Goal: Task Accomplishment & Management: Use online tool/utility

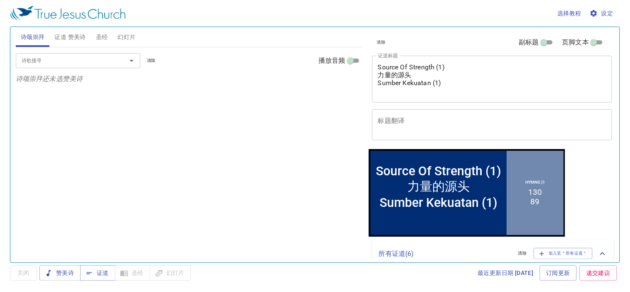
click at [100, 40] on span "圣经" at bounding box center [102, 37] width 12 height 10
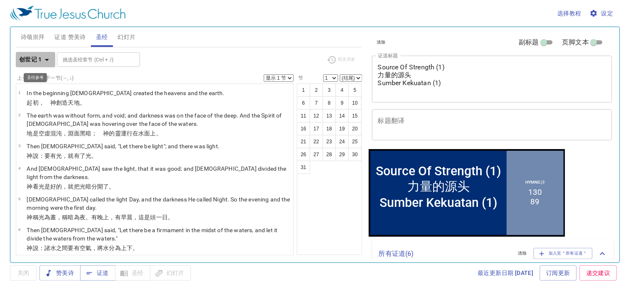
click at [32, 59] on b "创世记 1" at bounding box center [30, 59] width 23 height 10
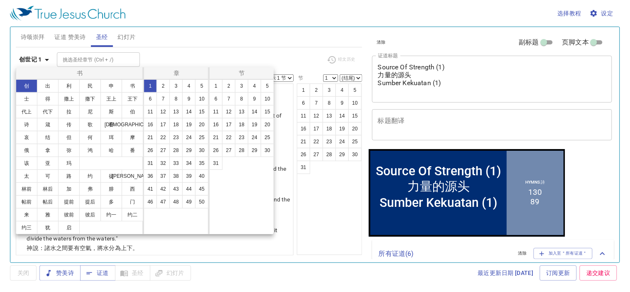
scroll to position [15, 0]
click at [58, 221] on button "彼前" at bounding box center [69, 214] width 22 height 13
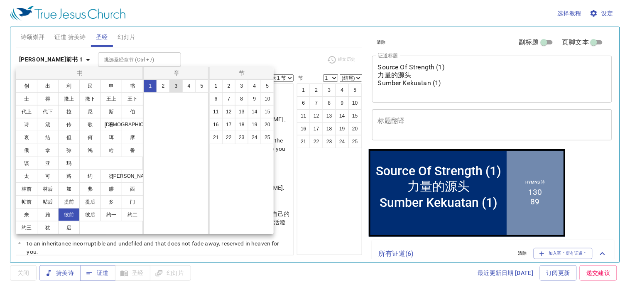
click at [172, 82] on button "3" at bounding box center [176, 85] width 13 height 13
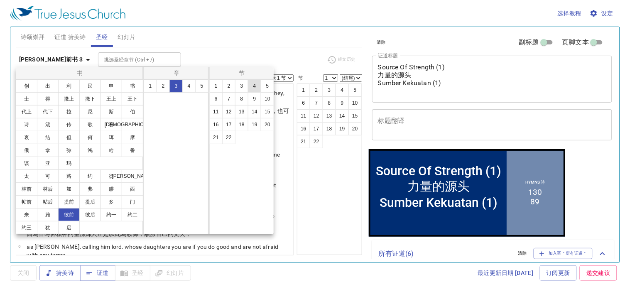
click at [252, 86] on button "4" at bounding box center [254, 85] width 13 height 13
select select "4"
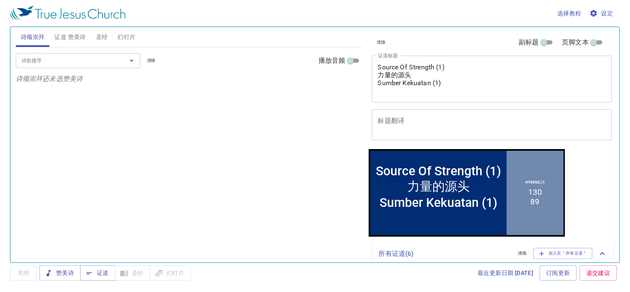
click at [98, 39] on span "圣经" at bounding box center [102, 37] width 12 height 10
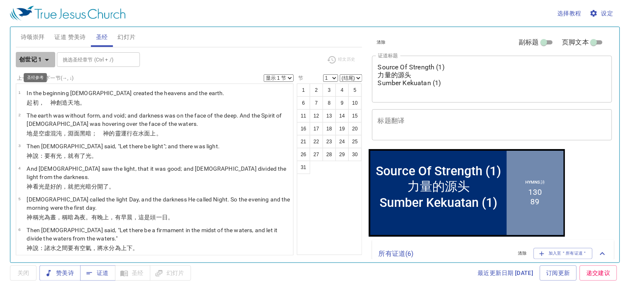
click at [34, 60] on b "创世记 1" at bounding box center [30, 59] width 23 height 10
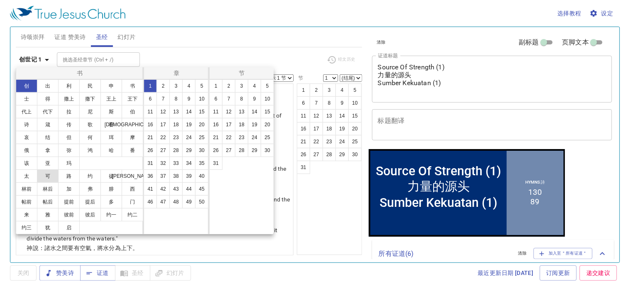
click at [53, 183] on button "可" at bounding box center [48, 176] width 22 height 13
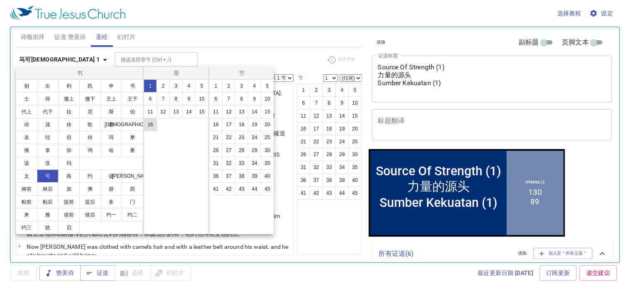
click at [150, 122] on button "16" at bounding box center [150, 124] width 13 height 13
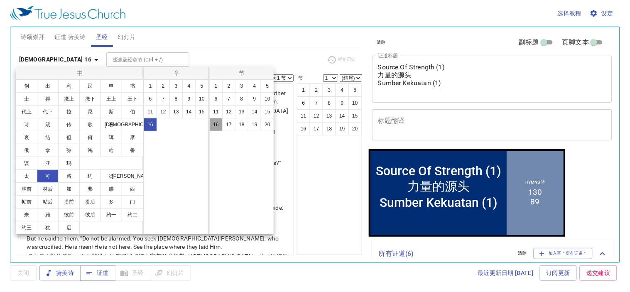
click at [217, 122] on button "16" at bounding box center [215, 124] width 13 height 13
select select "16"
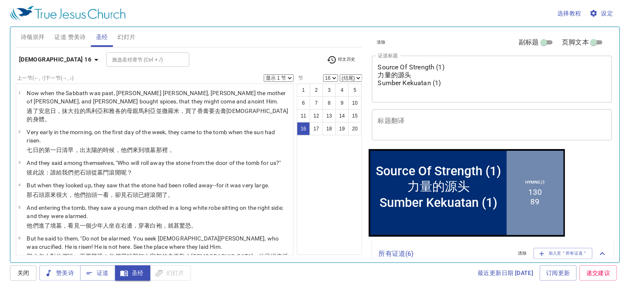
scroll to position [356, 0]
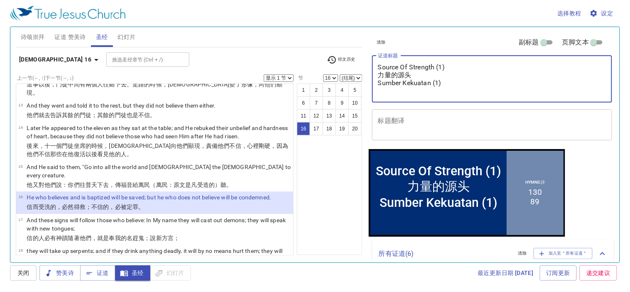
drag, startPoint x: 450, startPoint y: 84, endPoint x: 369, endPoint y: 60, distance: 84.4
click at [369, 60] on div "清除 副标题 页脚文本 证道标题 Source Of Strength (1) 力量的源头 Sumber Kekuatan (1) x 证道标题 标题翻译 x…" at bounding box center [492, 88] width 246 height 122
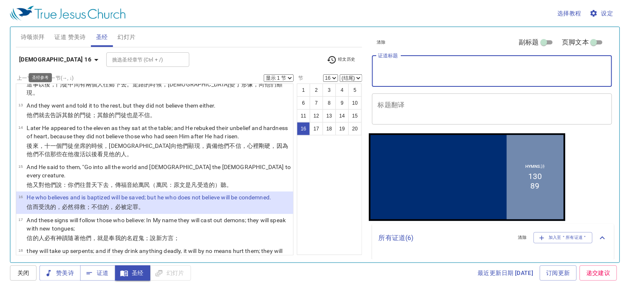
click at [35, 61] on b "马可福音 16" at bounding box center [55, 59] width 72 height 10
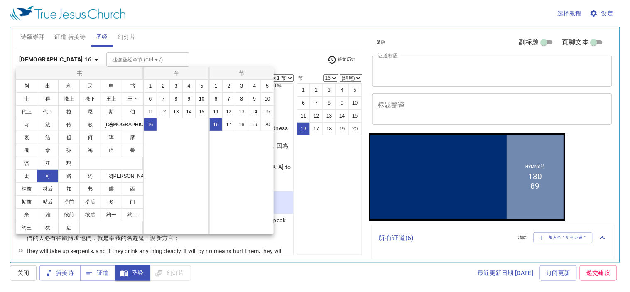
scroll to position [15, 0]
click at [113, 174] on button "徒" at bounding box center [112, 176] width 22 height 13
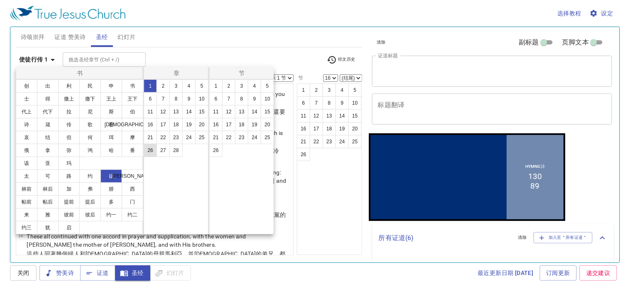
scroll to position [0, 0]
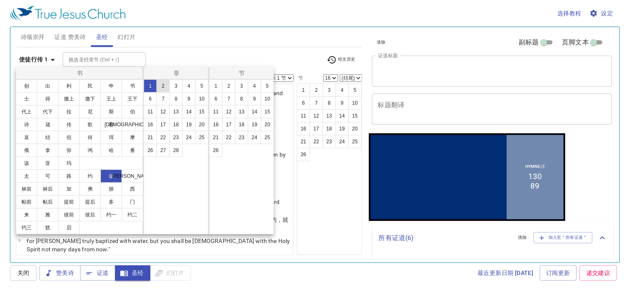
click at [164, 84] on button "2" at bounding box center [163, 85] width 13 height 13
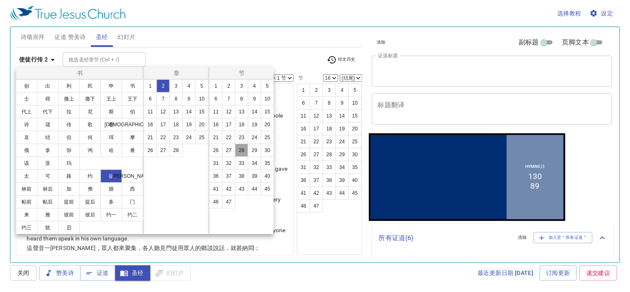
click at [244, 149] on button "28" at bounding box center [241, 150] width 13 height 13
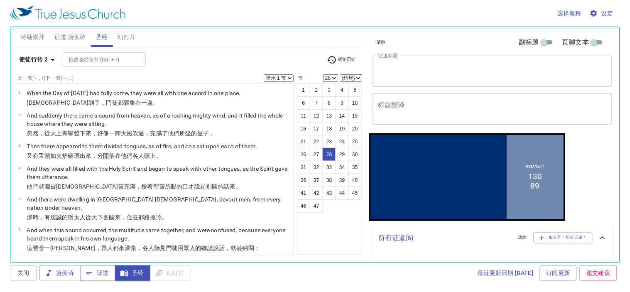
scroll to position [729, 0]
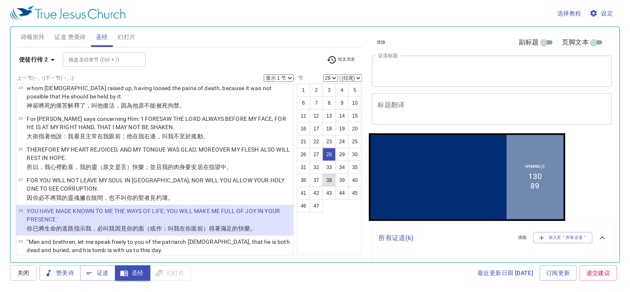
click at [323, 187] on button "38" at bounding box center [329, 180] width 13 height 13
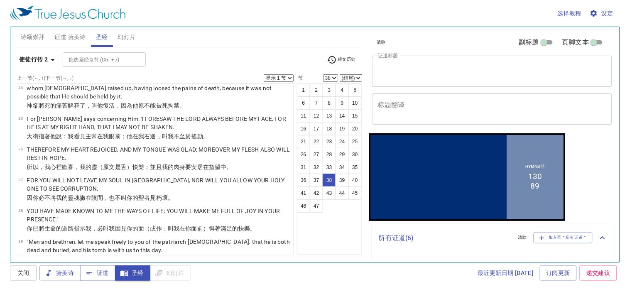
scroll to position [1037, 0]
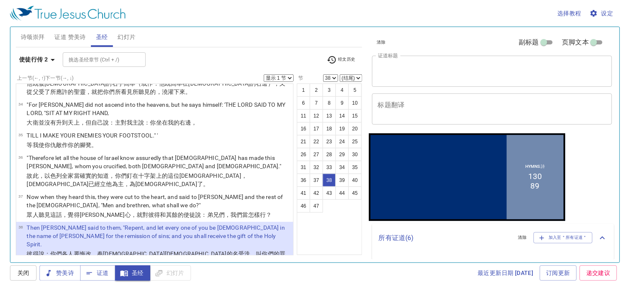
click at [173, 224] on p "Then Peter said to them, "Repent, and let every one of you be baptized in the n…" at bounding box center [159, 236] width 264 height 25
click at [127, 39] on span "幻灯片" at bounding box center [127, 37] width 18 height 10
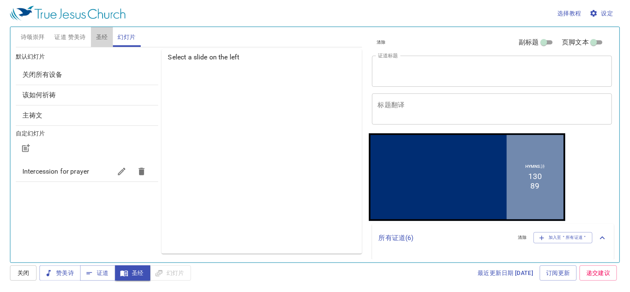
click at [99, 35] on span "圣经" at bounding box center [102, 37] width 12 height 10
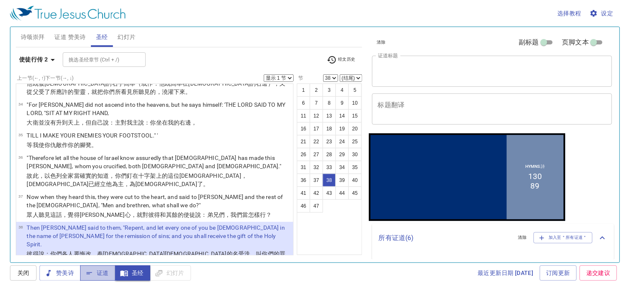
click at [107, 275] on span "证道" at bounding box center [98, 273] width 22 height 10
click at [130, 272] on span "圣经" at bounding box center [133, 273] width 22 height 10
click at [103, 259] on wg859 "，就 必領受 所賜 的聖 靈 ；" at bounding box center [71, 262] width 65 height 7
click at [251, 224] on p "Then Peter said to them, "Repent, and let every one of you be baptized in the n…" at bounding box center [159, 236] width 264 height 25
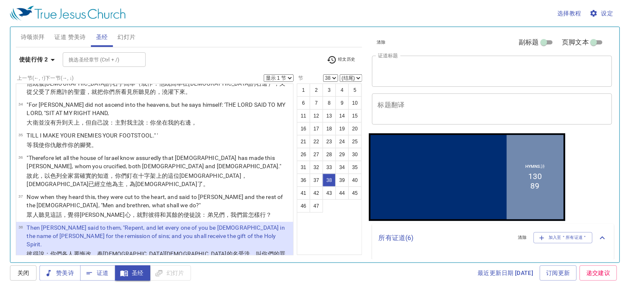
click at [323, 187] on button "38" at bounding box center [329, 180] width 13 height 13
click at [135, 266] on button "圣经" at bounding box center [132, 273] width 35 height 15
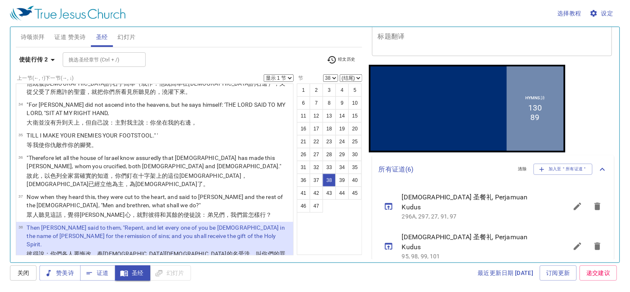
scroll to position [0, 0]
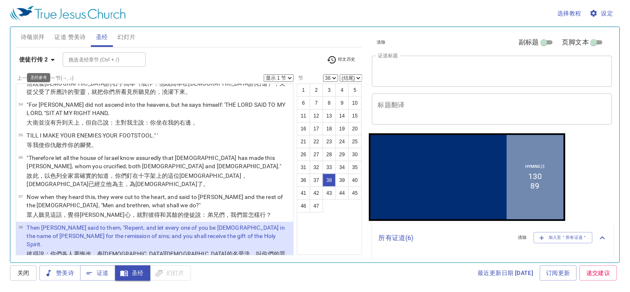
click at [47, 59] on b "使徒行传 2" at bounding box center [33, 59] width 29 height 10
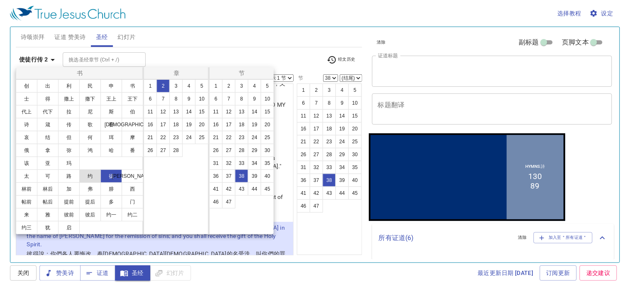
click at [89, 183] on button "约" at bounding box center [90, 176] width 22 height 13
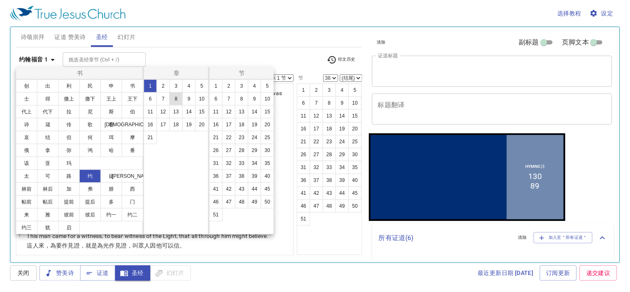
click at [174, 92] on button "8" at bounding box center [176, 98] width 13 height 13
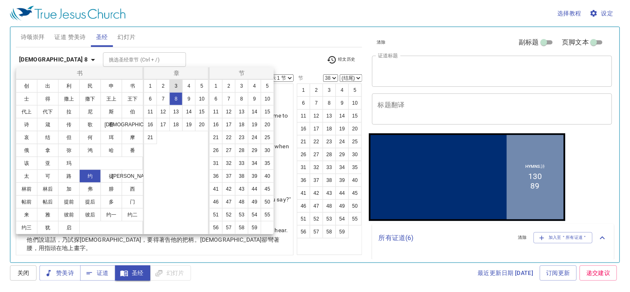
click at [175, 86] on button "3" at bounding box center [176, 85] width 13 height 13
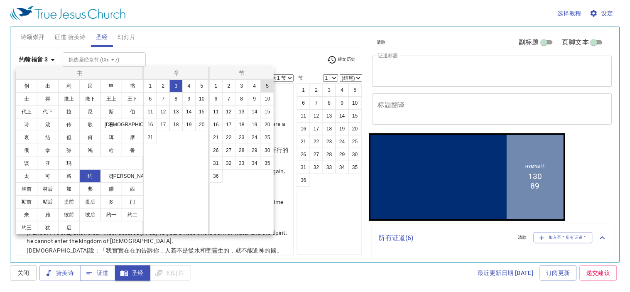
click at [265, 89] on button "5" at bounding box center [267, 85] width 13 height 13
select select "5"
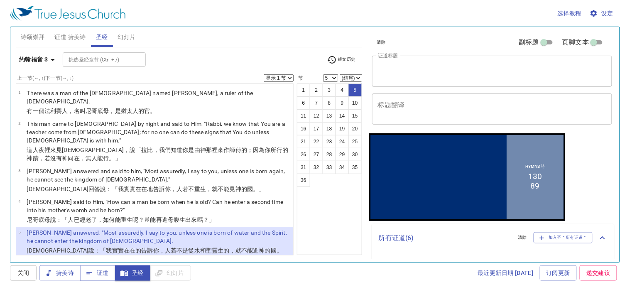
click at [126, 35] on span "幻灯片" at bounding box center [127, 37] width 18 height 10
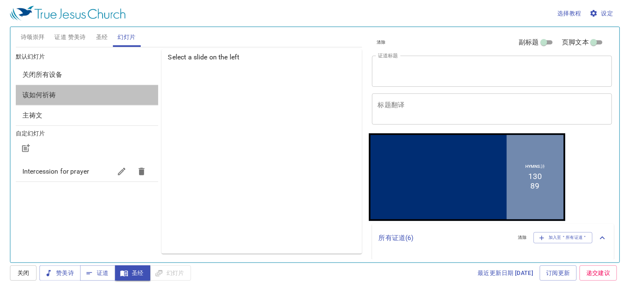
click at [100, 99] on span "该如何祈祷" at bounding box center [86, 95] width 129 height 10
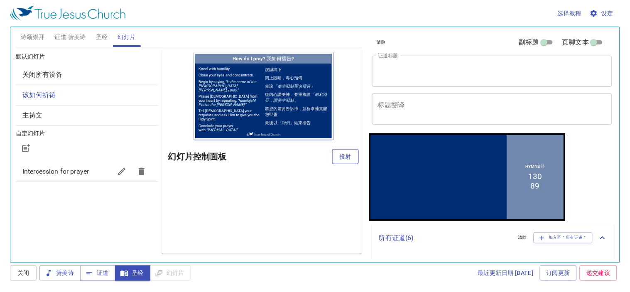
click at [349, 155] on span "投射" at bounding box center [345, 157] width 13 height 10
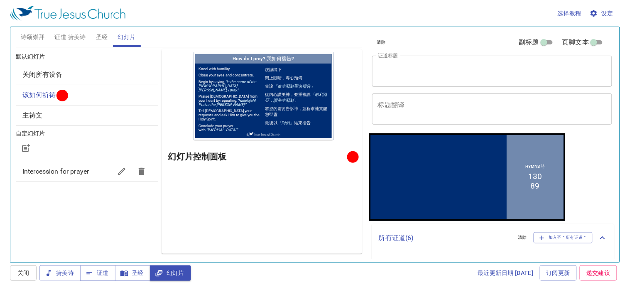
click at [279, 211] on div "预览 幻灯片控制面板" at bounding box center [262, 151] width 201 height 205
click at [136, 270] on span "圣经" at bounding box center [133, 273] width 22 height 10
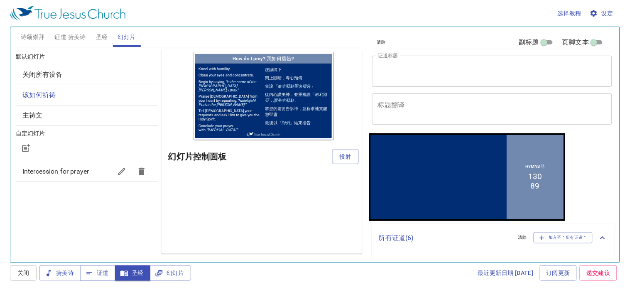
click at [98, 34] on span "圣经" at bounding box center [102, 37] width 12 height 10
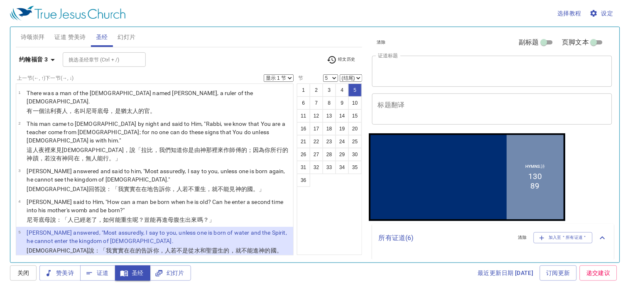
click at [316, 237] on div "1 2 3 4 5 6 7 8 9 10 11 12 13 14 15 16 17 18 19 20 21 22 23 24 25 26 27 28 29 3…" at bounding box center [329, 170] width 65 height 172
click at [130, 277] on span "圣经" at bounding box center [133, 273] width 22 height 10
click at [127, 37] on span "幻灯片" at bounding box center [127, 37] width 18 height 10
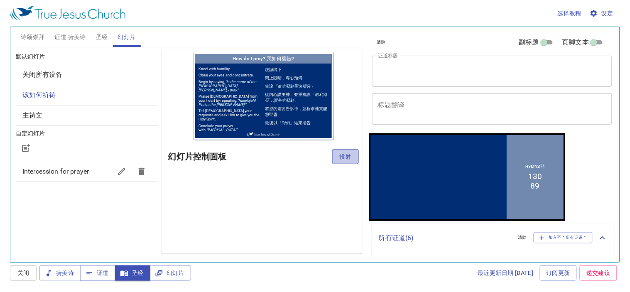
click at [346, 158] on span "投射" at bounding box center [345, 157] width 13 height 10
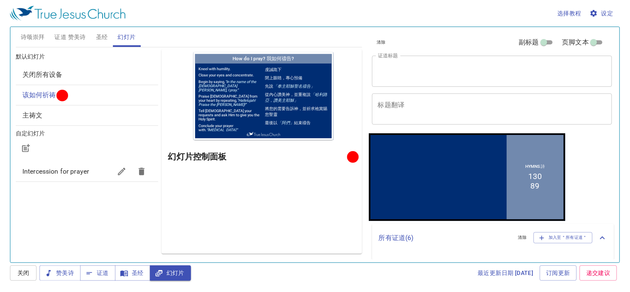
click at [96, 35] on span "圣经" at bounding box center [102, 37] width 12 height 10
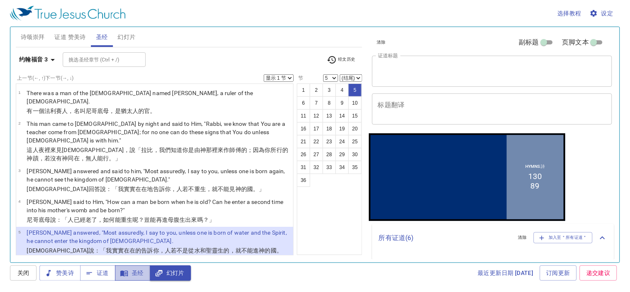
click at [140, 269] on span "圣经" at bounding box center [133, 273] width 22 height 10
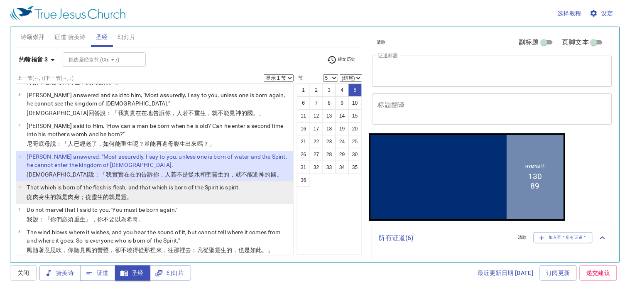
scroll to position [92, 0]
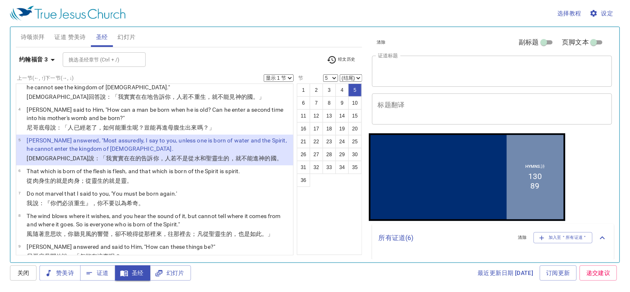
click at [166, 154] on p "耶穌 說 ：「我實實在在的 告訴 你 ，人 若不是從 水 和 聖靈 生的，就不能 進 神 的國 。" at bounding box center [159, 158] width 264 height 8
drag, startPoint x: 166, startPoint y: 137, endPoint x: 157, endPoint y: 137, distance: 9.1
click at [157, 154] on p "耶穌 說 ：「我實實在在的 告訴 你 ，人 若不是從 水 和 聖靈 生的，就不能 進 神 的國 。" at bounding box center [159, 158] width 264 height 8
click at [485, 83] on div "x 证道标题" at bounding box center [492, 71] width 240 height 31
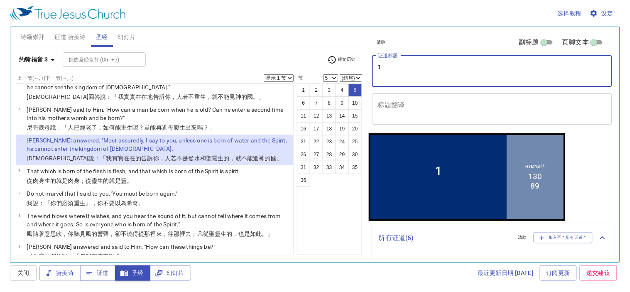
type textarea "1"
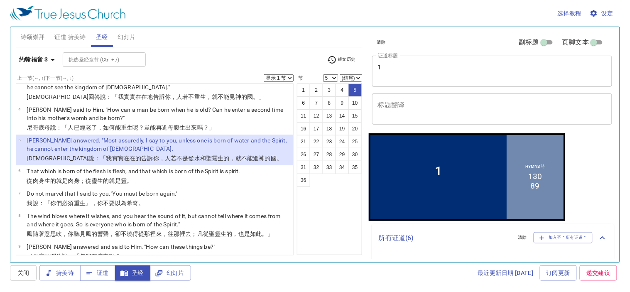
click at [186, 136] on p "Jesus answered, "Most assuredly, I say to you, unless one is born of water and …" at bounding box center [159, 144] width 264 height 17
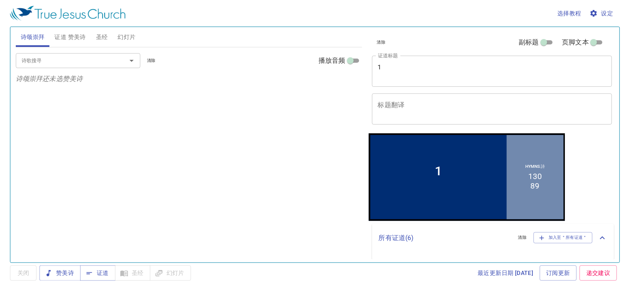
click at [101, 37] on span "圣经" at bounding box center [102, 37] width 12 height 10
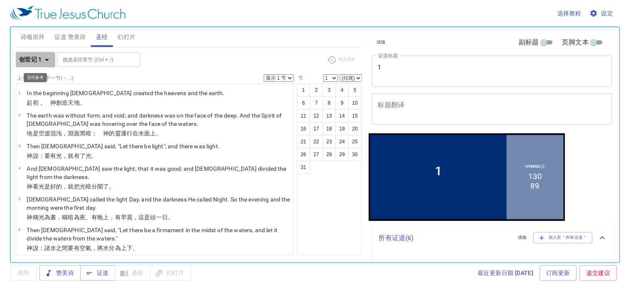
click at [35, 60] on b "创世记 1" at bounding box center [30, 59] width 23 height 10
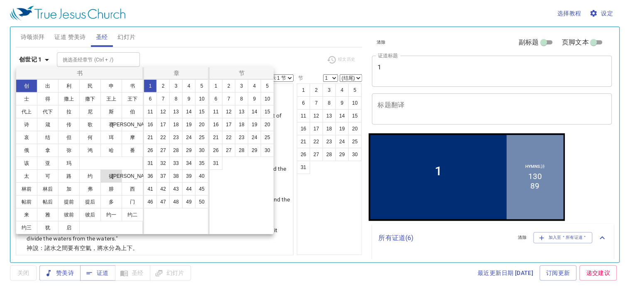
click at [113, 183] on button "徒" at bounding box center [112, 176] width 22 height 13
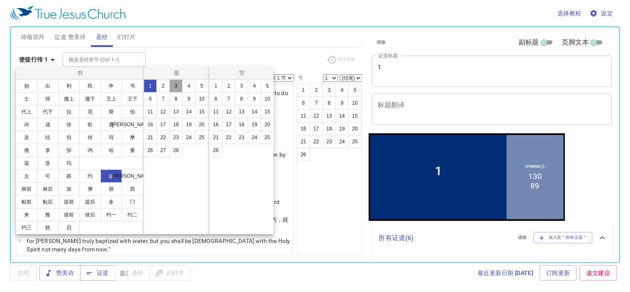
click at [177, 85] on button "3" at bounding box center [176, 85] width 13 height 13
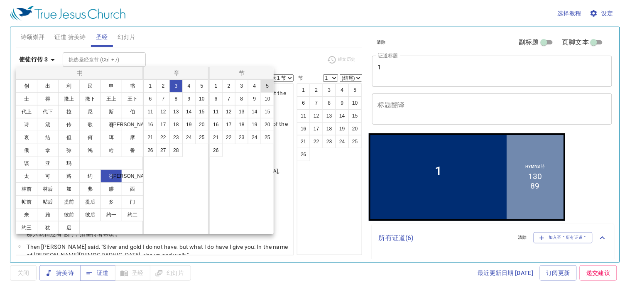
click at [266, 85] on button "5" at bounding box center [267, 85] width 13 height 13
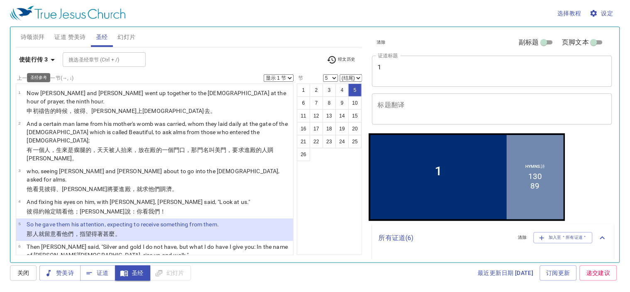
click at [28, 59] on b "使徒行传 3" at bounding box center [33, 59] width 29 height 10
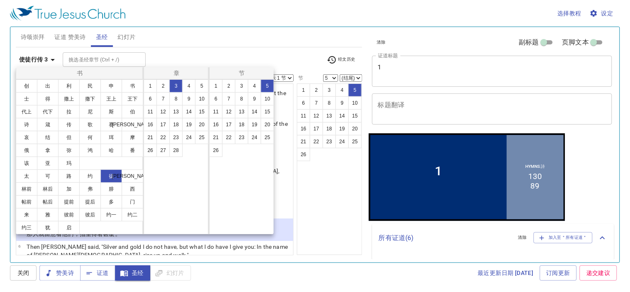
click at [28, 59] on div at bounding box center [315, 146] width 630 height 292
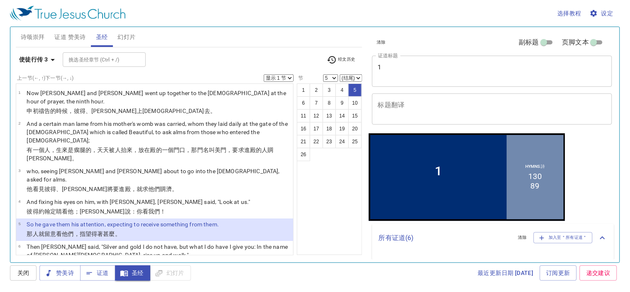
click at [317, 250] on div "1 2 3 4 5 6 7 8 9 10 11 12 13 14 15 16 17 18 19 20 21 22 23 24 25 26" at bounding box center [329, 170] width 65 height 172
click at [43, 62] on b "使徒行传 3" at bounding box center [33, 59] width 29 height 10
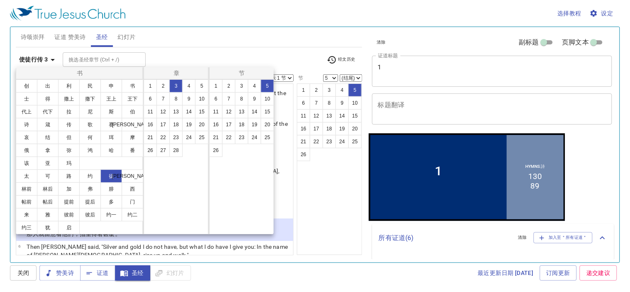
scroll to position [15, 0]
click at [101, 221] on button "约一" at bounding box center [112, 214] width 22 height 13
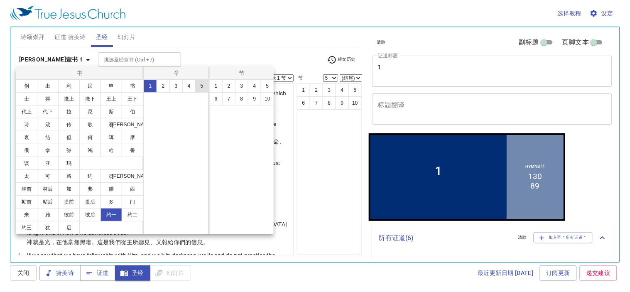
click at [200, 85] on button "5" at bounding box center [201, 85] width 13 height 13
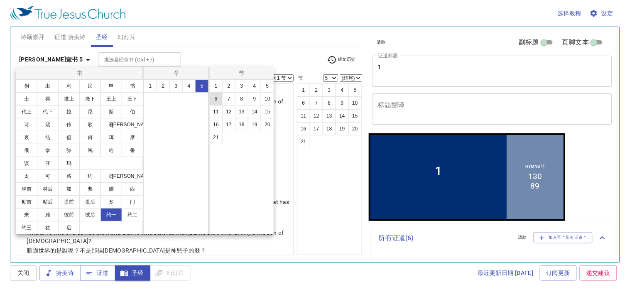
click at [217, 99] on button "6" at bounding box center [215, 98] width 13 height 13
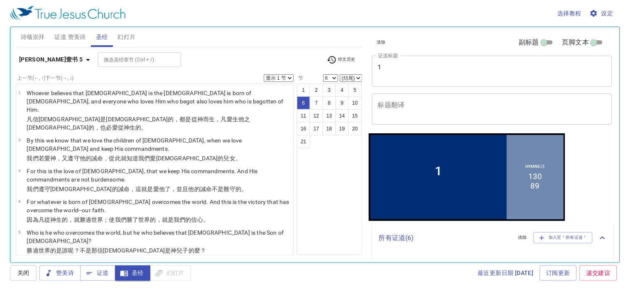
scroll to position [78, 0]
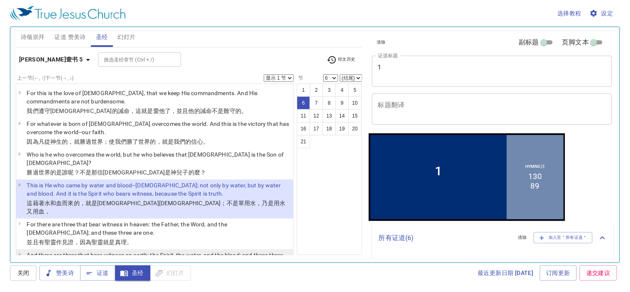
click at [105, 270] on wg4151 "、水 ，與 血 ，這三樣 也 都歸於 一 。" at bounding box center [147, 273] width 88 height 7
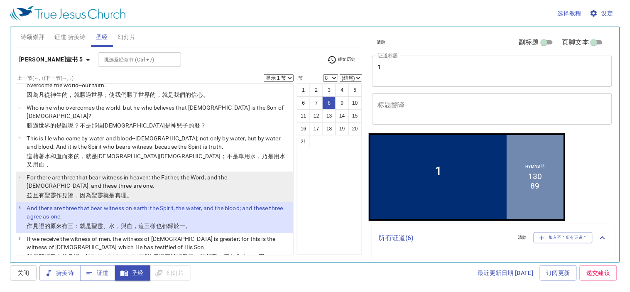
scroll to position [125, 0]
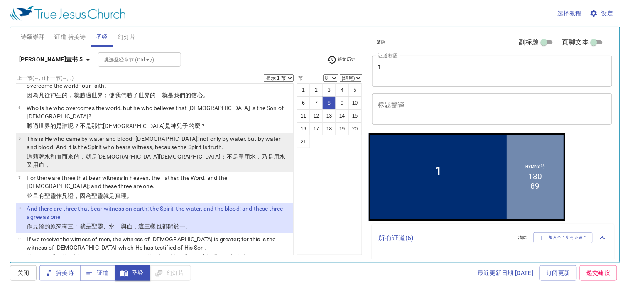
click at [243, 135] on p "This is He who came by water and blood--Jesus Christ; not only by water, but by…" at bounding box center [159, 143] width 264 height 17
select select "6"
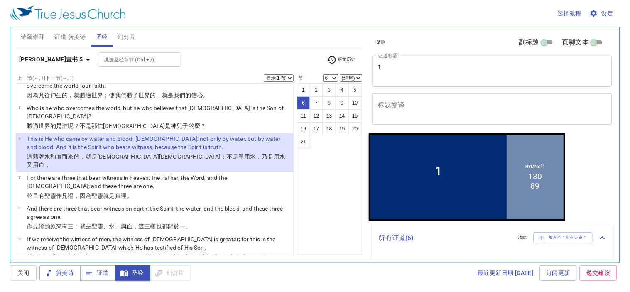
click at [354, 75] on select "(结尾) 7 8 9 10 11 12 13 14 15 16 17 18 19 20 21" at bounding box center [351, 77] width 22 height 7
select select "8"
click at [340, 74] on select "(结尾) 7 8 9 10 11 12 13 14 15 16 17 18 19 20 21" at bounding box center [351, 77] width 22 height 7
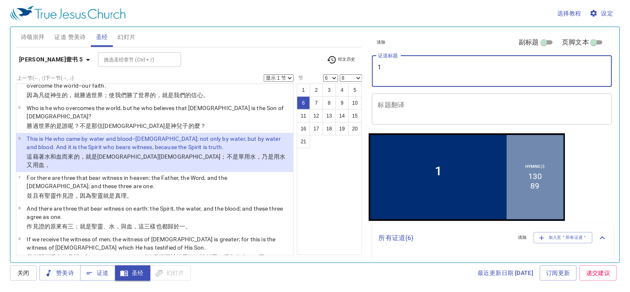
click at [395, 67] on textarea "1" at bounding box center [492, 71] width 229 height 16
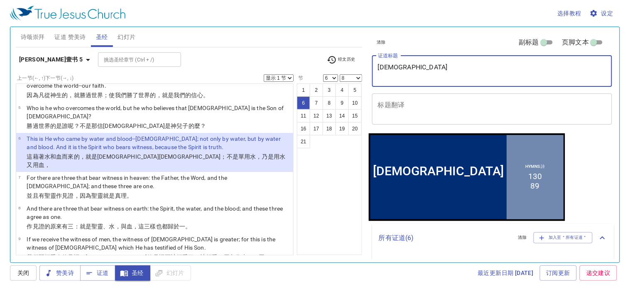
type textarea "Baptism"
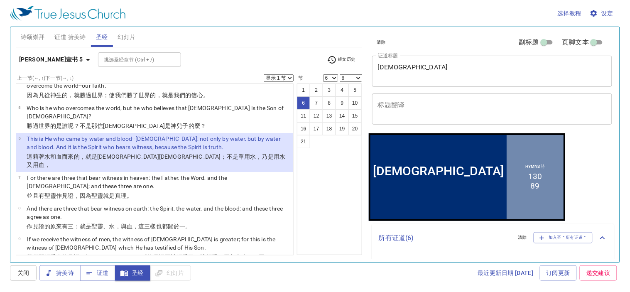
click at [42, 63] on b "约翰壹书 5" at bounding box center [51, 59] width 64 height 10
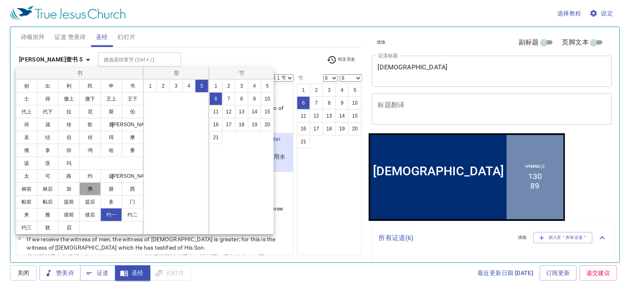
click at [101, 196] on button "弗" at bounding box center [90, 188] width 22 height 13
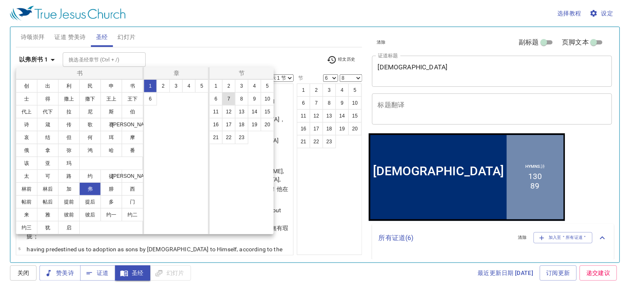
click at [229, 100] on button "7" at bounding box center [228, 98] width 13 height 13
select select "7"
select select
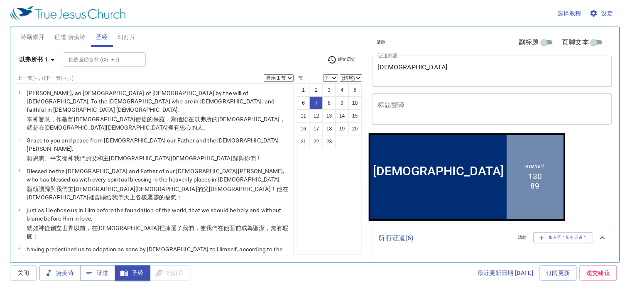
scroll to position [101, 0]
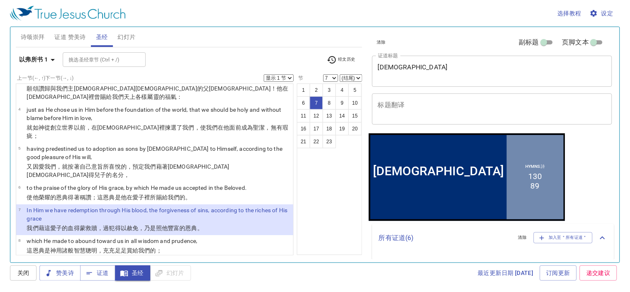
click at [40, 56] on b "以弗所书 1" at bounding box center [33, 59] width 29 height 10
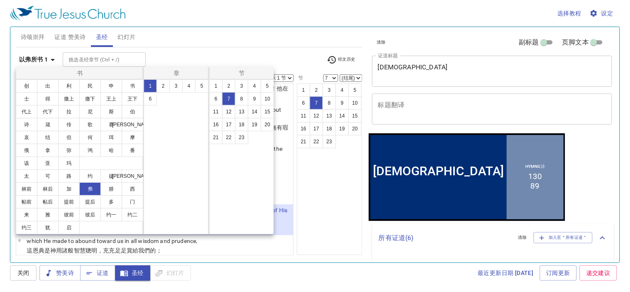
scroll to position [15, 0]
click at [37, 212] on button "来" at bounding box center [27, 214] width 22 height 13
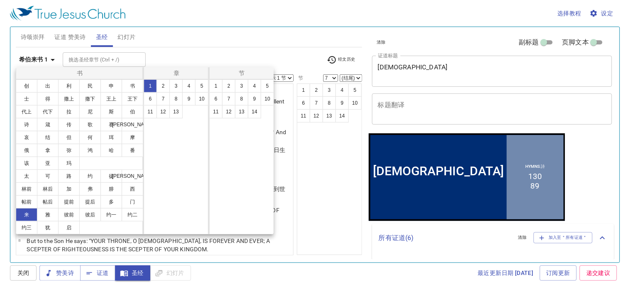
scroll to position [0, 0]
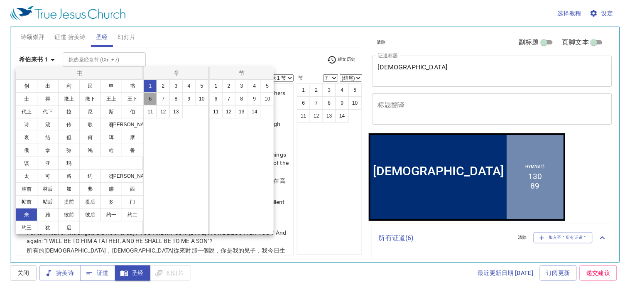
click at [147, 98] on button "6" at bounding box center [150, 98] width 13 height 13
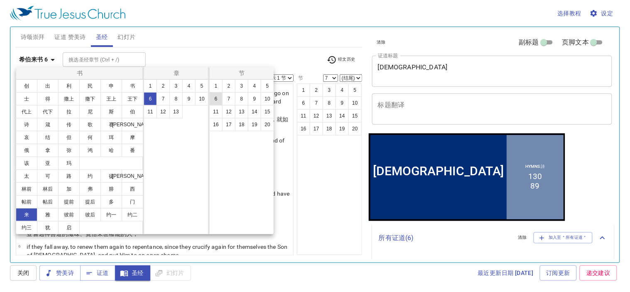
click at [217, 101] on button "6" at bounding box center [215, 98] width 13 height 13
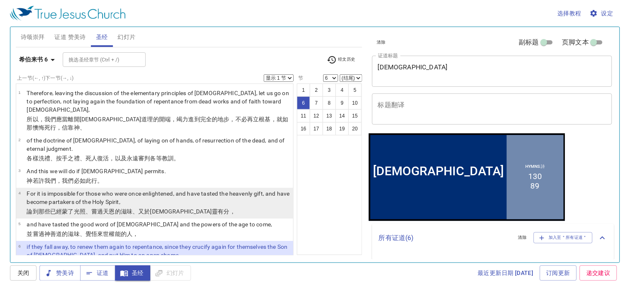
scroll to position [78, 0]
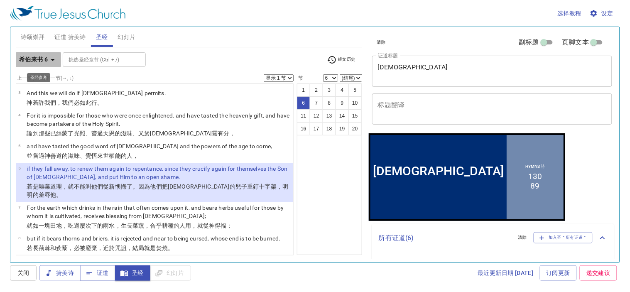
click at [35, 60] on b "希伯来书 6" at bounding box center [33, 59] width 29 height 10
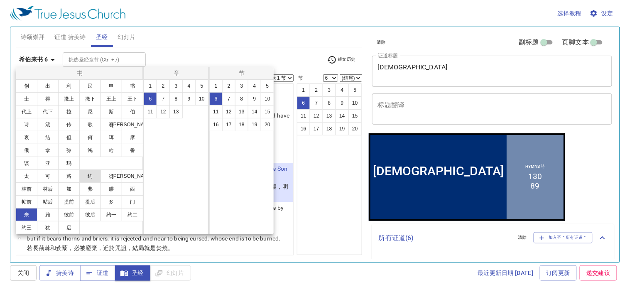
click at [92, 183] on button "约" at bounding box center [90, 176] width 22 height 13
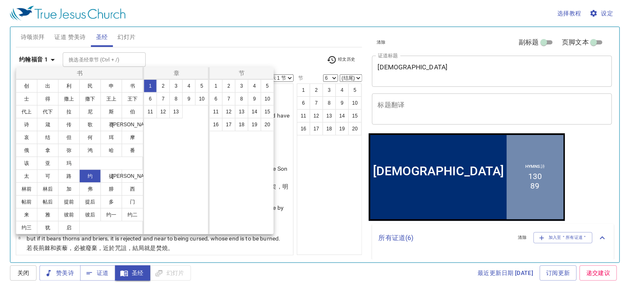
scroll to position [0, 0]
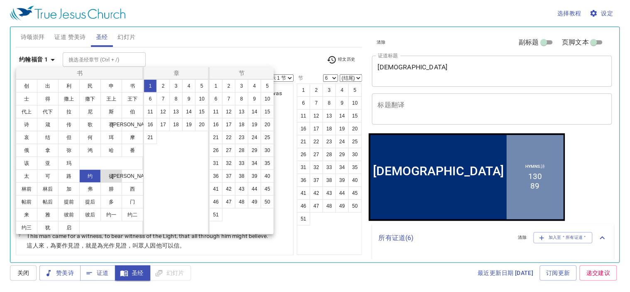
click at [107, 183] on button "徒" at bounding box center [112, 176] width 22 height 13
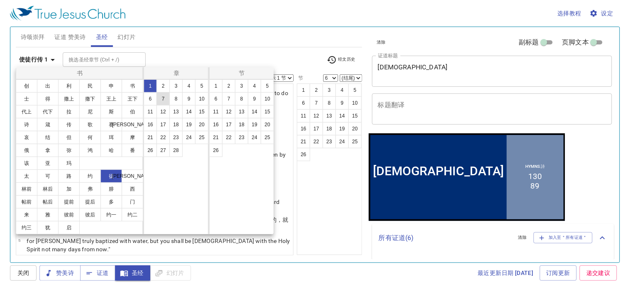
click at [164, 100] on button "7" at bounding box center [163, 98] width 13 height 13
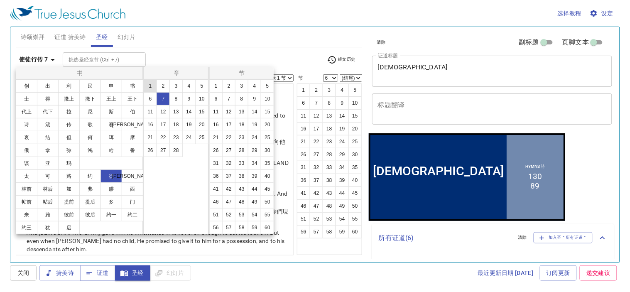
click at [150, 86] on button "1" at bounding box center [150, 85] width 13 height 13
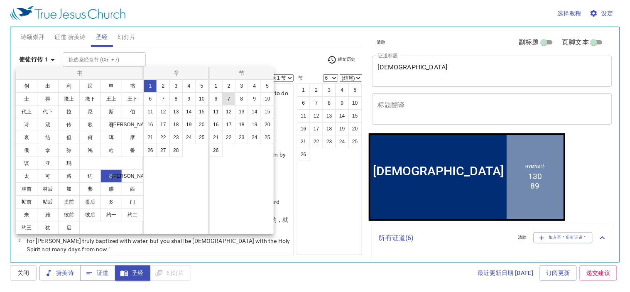
click at [230, 97] on button "7" at bounding box center [228, 98] width 13 height 13
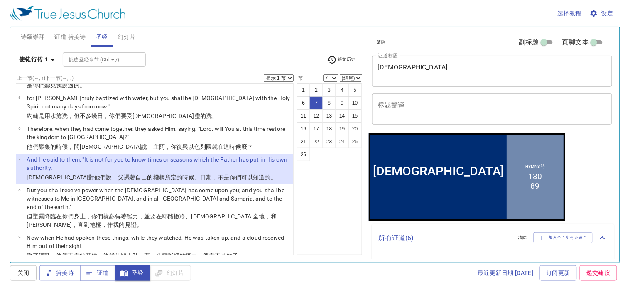
scroll to position [148, 0]
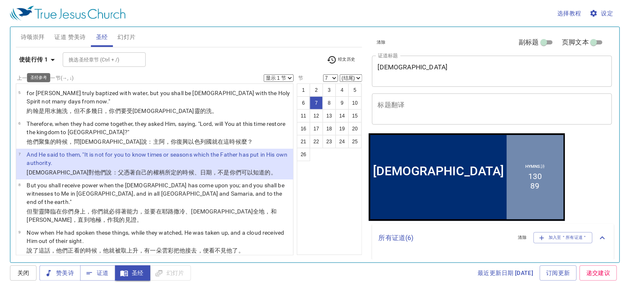
click at [38, 58] on b "使徒行传 1" at bounding box center [33, 59] width 29 height 10
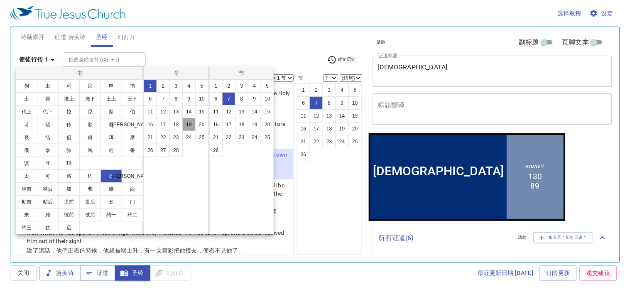
click at [186, 126] on button "19" at bounding box center [188, 124] width 13 height 13
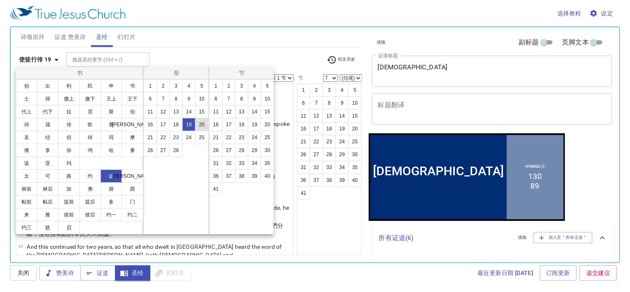
scroll to position [0, 0]
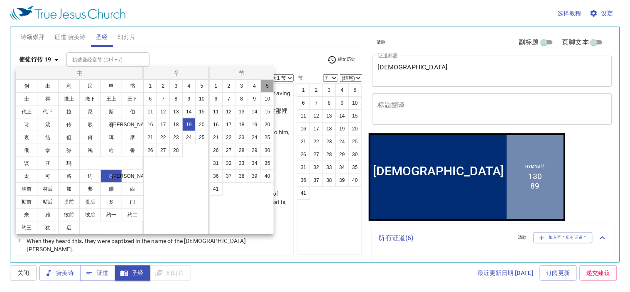
click at [266, 86] on button "5" at bounding box center [267, 85] width 13 height 13
select select "5"
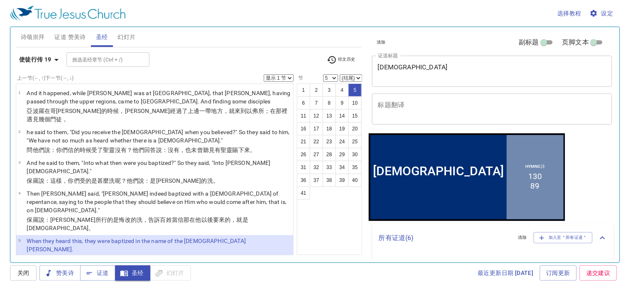
click at [347, 72] on div "使徒行传 19 挑选圣经章节 (Ctrl + /) 挑选圣经章节 (Ctrl + /) 经文历史" at bounding box center [189, 63] width 347 height 23
click at [350, 77] on select "(结尾) 6 7 8 9 10 11 12 13 14 15 16 17 18 19 20 21 22 23 24 25 26 27 28 29 30 31 …" at bounding box center [351, 77] width 22 height 7
select select "7"
click at [340, 74] on select "(结尾) 6 7 8 9 10 11 12 13 14 15 16 17 18 19 20 21 22 23 24 25 26 27 28 29 30 31 …" at bounding box center [351, 77] width 22 height 7
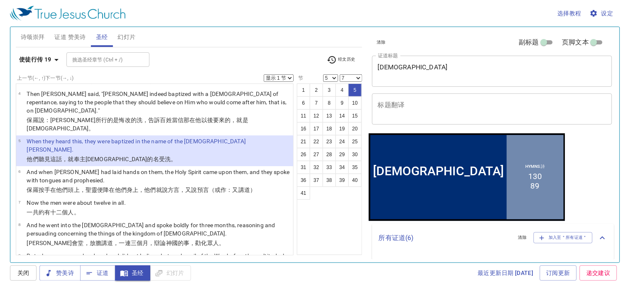
scroll to position [115, 0]
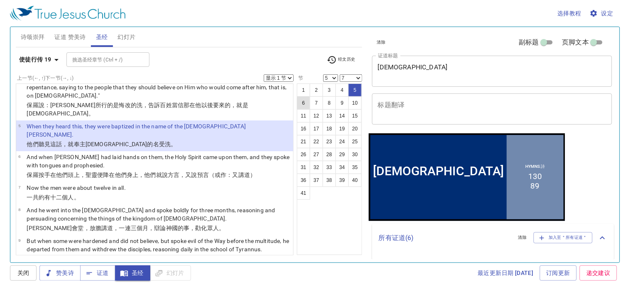
click at [310, 105] on button "6" at bounding box center [303, 102] width 13 height 13
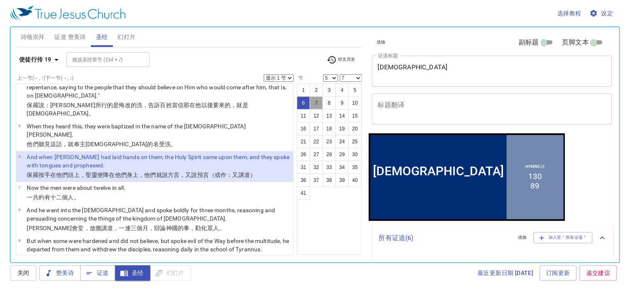
click at [323, 101] on button "7" at bounding box center [316, 102] width 13 height 13
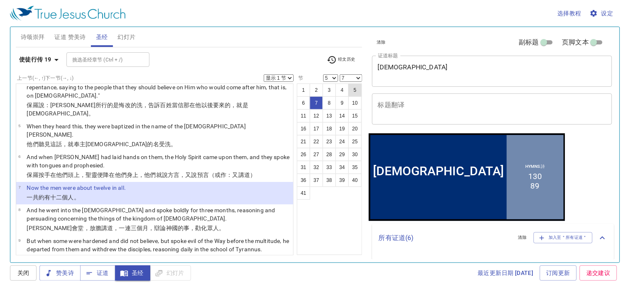
click at [349, 97] on button "5" at bounding box center [355, 90] width 13 height 13
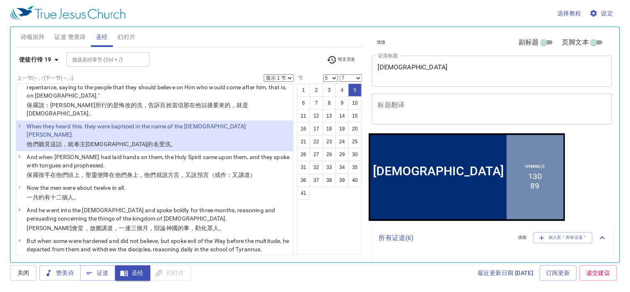
click at [287, 75] on select "显示 1 节 显示 2 节 显示 3 节 显示 4 节 显示 5 节" at bounding box center [279, 77] width 30 height 7
click at [264, 75] on select "显示 1 节 显示 2 节 显示 3 节 显示 4 节 显示 5 节" at bounding box center [279, 77] width 30 height 7
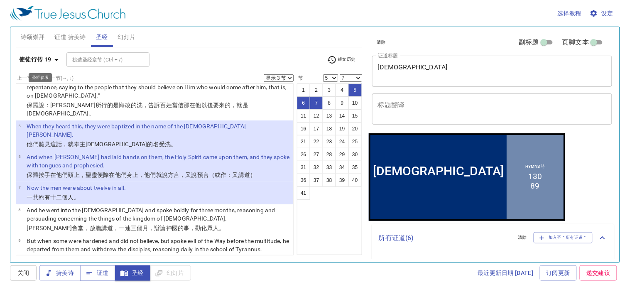
click at [39, 59] on b "使徒行传 19" at bounding box center [35, 59] width 32 height 10
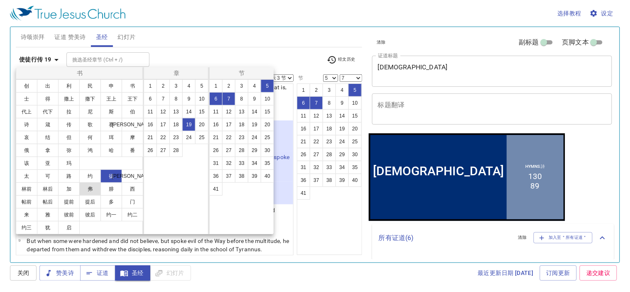
click at [101, 196] on button "弗" at bounding box center [90, 188] width 22 height 13
select select "1"
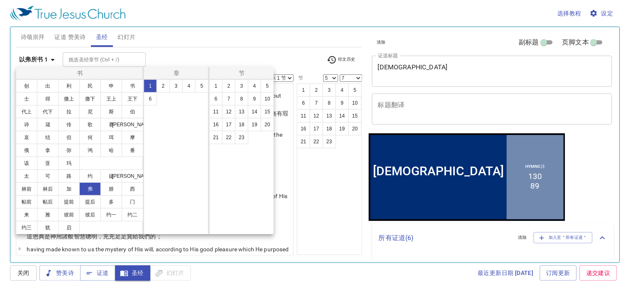
scroll to position [0, 0]
click at [193, 86] on button "4" at bounding box center [188, 85] width 13 height 13
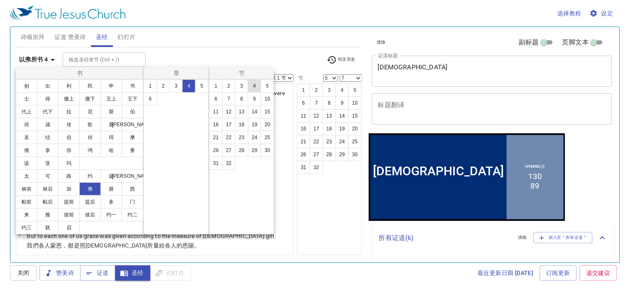
click at [256, 86] on button "4" at bounding box center [254, 85] width 13 height 13
select select "4"
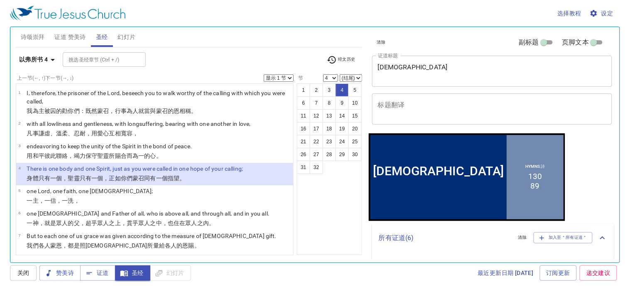
click at [354, 77] on select "(结尾) 5 6 7 8 9 10 11 12 13 14 15 16 17 18 19 20 21 22 23 24 25 26 27 28 29 30 3…" at bounding box center [351, 77] width 22 height 7
select select "6"
click at [340, 74] on select "(结尾) 5 6 7 8 9 10 11 12 13 14 15 16 17 18 19 20 21 22 23 24 25 26 27 28 29 30 3…" at bounding box center [351, 77] width 22 height 7
click at [349, 97] on button "5" at bounding box center [355, 90] width 13 height 13
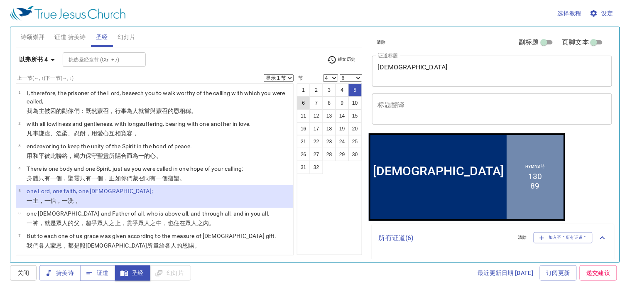
click at [310, 103] on button "6" at bounding box center [303, 102] width 13 height 13
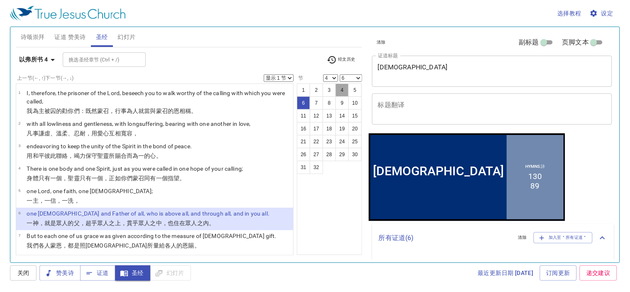
click at [342, 90] on button "4" at bounding box center [342, 90] width 13 height 13
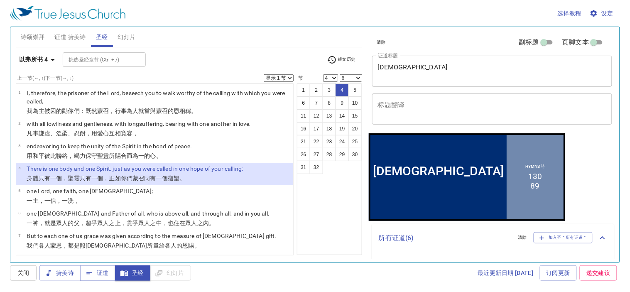
click at [286, 78] on select "显示 1 节 显示 2 节 显示 3 节 显示 4 节 显示 5 节" at bounding box center [279, 77] width 30 height 7
click at [264, 75] on select "显示 1 节 显示 2 节 显示 3 节 显示 4 节 显示 5 节" at bounding box center [279, 77] width 30 height 7
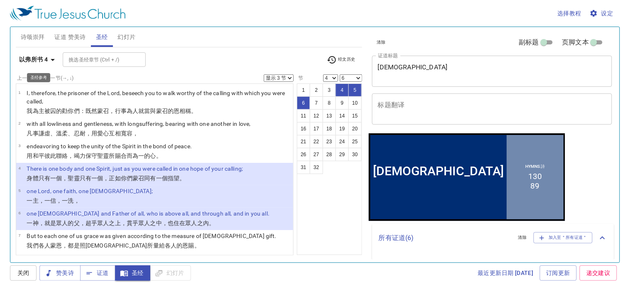
click at [30, 61] on b "以弗所书 4" at bounding box center [33, 59] width 29 height 10
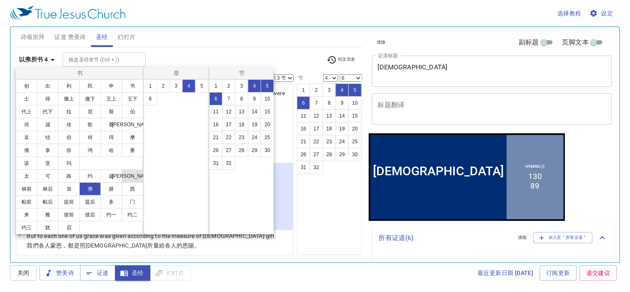
drag, startPoint x: 26, startPoint y: 202, endPoint x: 39, endPoint y: 196, distance: 14.7
click at [122, 183] on button "[PERSON_NAME]" at bounding box center [133, 176] width 22 height 13
select select "1"
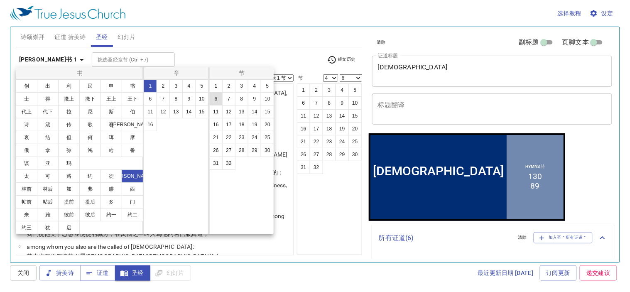
click at [211, 96] on button "6" at bounding box center [215, 98] width 13 height 13
select select "6"
select select
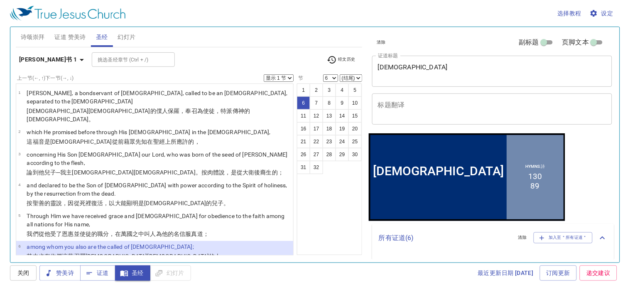
click at [38, 57] on b "罗马书 1" at bounding box center [48, 59] width 58 height 10
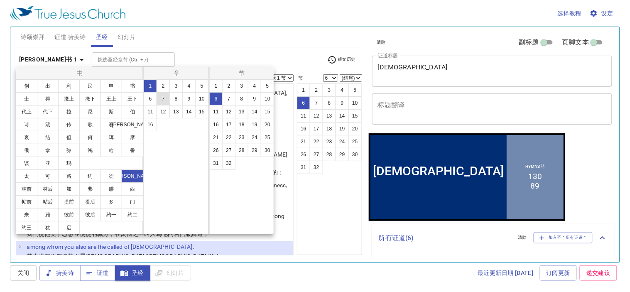
click at [152, 98] on button "6" at bounding box center [150, 98] width 13 height 13
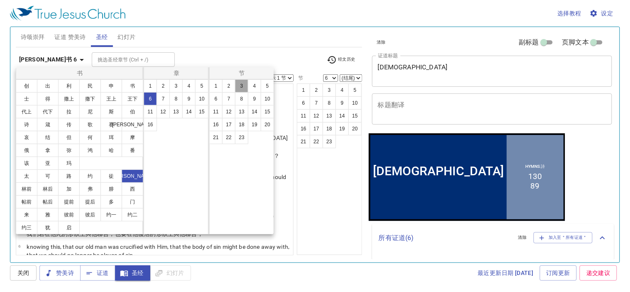
click at [242, 86] on button "3" at bounding box center [241, 85] width 13 height 13
select select "3"
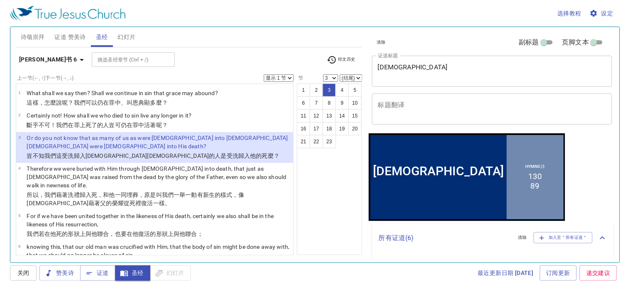
click at [345, 74] on div "罗马书 6 挑选圣经章节 (Ctrl + /) 挑选圣经章节 (Ctrl + /) 经文历史" at bounding box center [189, 63] width 347 height 23
click at [348, 78] on select "(结尾) 4 5 6 7 8 9 10 11 12 13 14 15 16 17 18 19 20 21 22 23" at bounding box center [351, 77] width 22 height 7
select select "5"
click at [340, 74] on select "(结尾) 4 5 6 7 8 9 10 11 12 13 14 15 16 17 18 19 20 21 22 23" at bounding box center [351, 77] width 22 height 7
click at [339, 89] on button "4" at bounding box center [342, 90] width 13 height 13
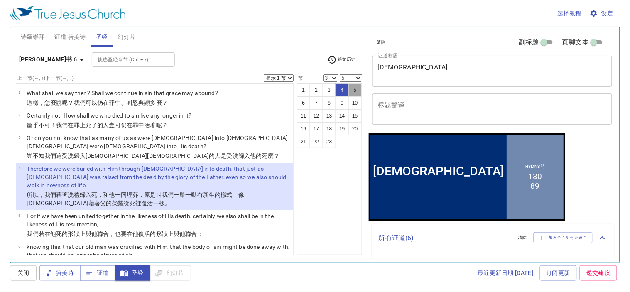
click at [349, 97] on button "5" at bounding box center [355, 90] width 13 height 13
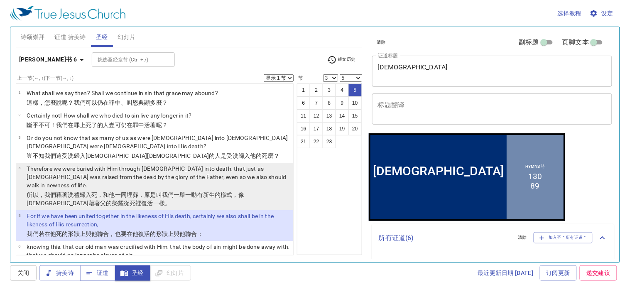
click at [151, 192] on p "所以 ，我們藉著 洗禮 歸入 死 ，和他 一同埋葬 ，原是叫 我們 一舉一動 有 新 生 的樣式，像 基督 藉著 父 的榮耀 從 死裡 復活 一樣。" at bounding box center [159, 199] width 264 height 17
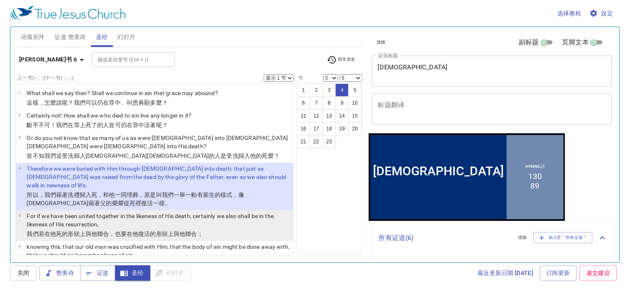
click at [167, 212] on p "For if we have been united together in the likeness of His death, certainly we …" at bounding box center [159, 220] width 264 height 17
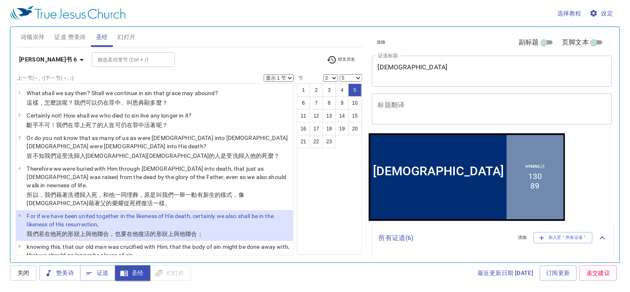
click at [0, 95] on div "选择教程 设定 诗颂崇拜 证道 赞美诗 圣经 幻灯片 诗歌搜寻 诗歌搜寻 清除 播放音频 诗颂崇拜还未选赞美诗 诗歌搜寻 诗歌搜寻 清除 播放音频 删除 13…" at bounding box center [315, 146] width 630 height 292
click at [33, 59] on b "罗马书 6" at bounding box center [48, 59] width 58 height 10
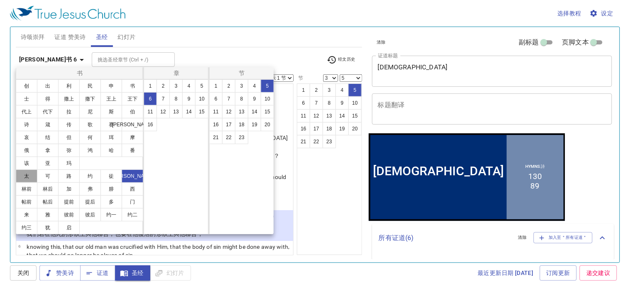
drag, startPoint x: 19, startPoint y: 190, endPoint x: 23, endPoint y: 186, distance: 6.2
click at [19, 183] on button "太" at bounding box center [27, 176] width 22 height 13
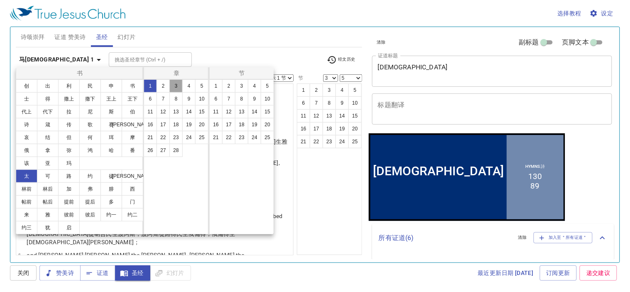
click at [176, 90] on button "3" at bounding box center [176, 85] width 13 height 13
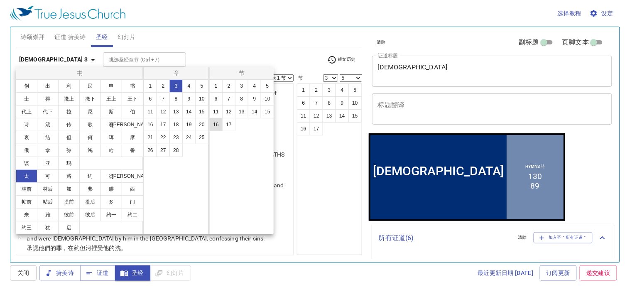
click at [213, 126] on button "16" at bounding box center [215, 124] width 13 height 13
select select "16"
select select
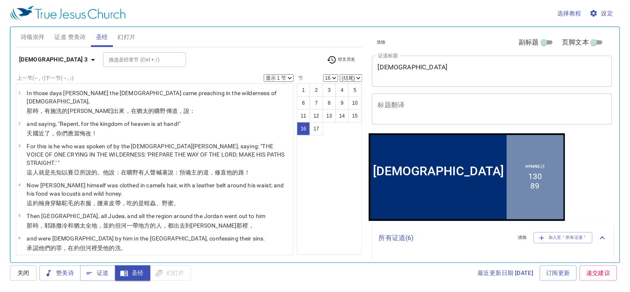
scroll to position [325, 0]
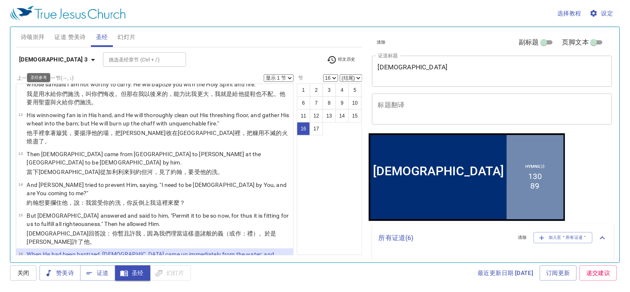
click at [26, 59] on b "马太福音 3" at bounding box center [53, 59] width 69 height 10
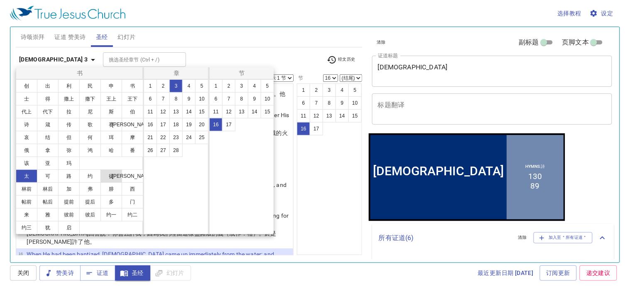
click at [115, 183] on button "徒" at bounding box center [112, 176] width 22 height 13
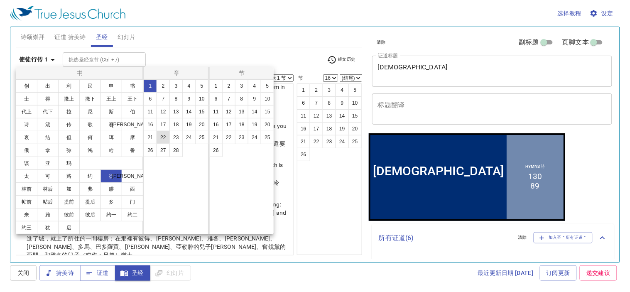
scroll to position [0, 0]
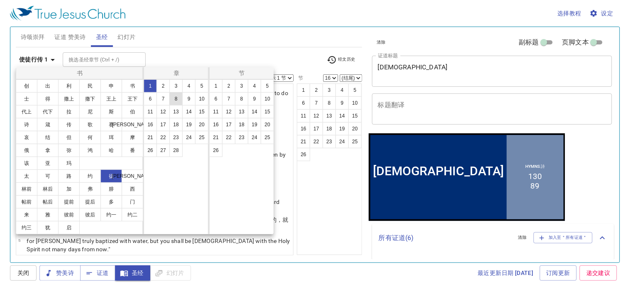
click at [179, 93] on button "8" at bounding box center [176, 98] width 13 height 13
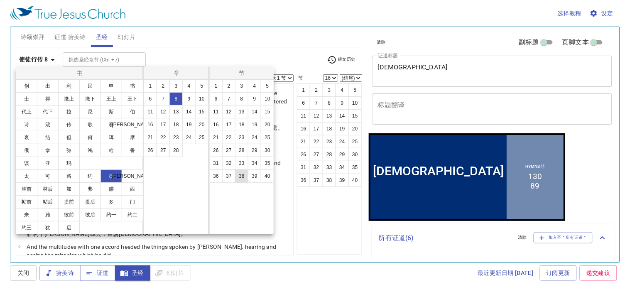
click at [241, 178] on button "38" at bounding box center [241, 176] width 13 height 13
select select "38"
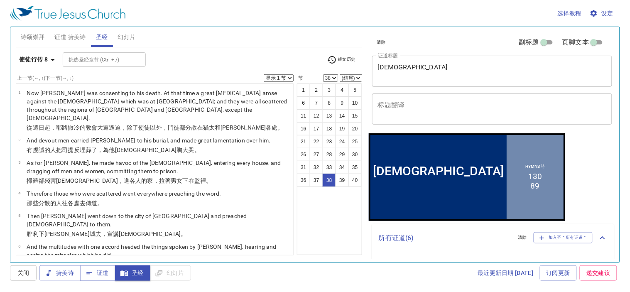
scroll to position [1023, 0]
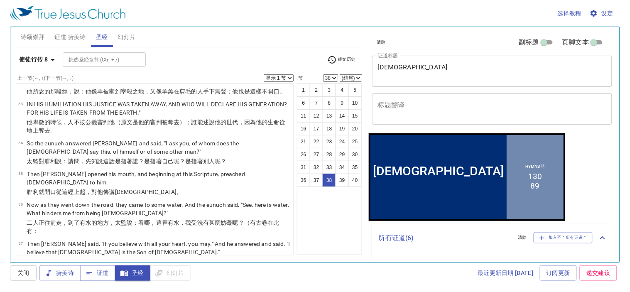
click at [343, 75] on select "(结尾) 39 40" at bounding box center [351, 77] width 22 height 7
select select "39"
click at [340, 74] on select "(结尾) 39 40" at bounding box center [351, 77] width 22 height 7
click at [336, 187] on button "39" at bounding box center [342, 180] width 13 height 13
click at [323, 187] on button "38" at bounding box center [329, 180] width 13 height 13
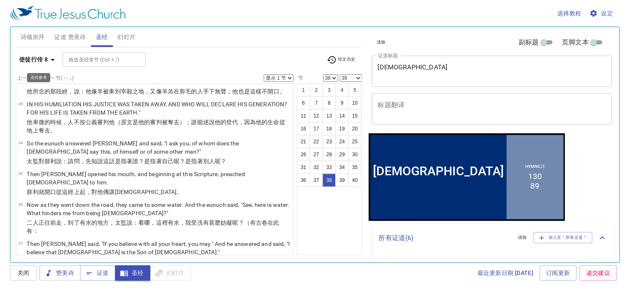
click at [40, 61] on b "使徒行传 8" at bounding box center [33, 59] width 29 height 10
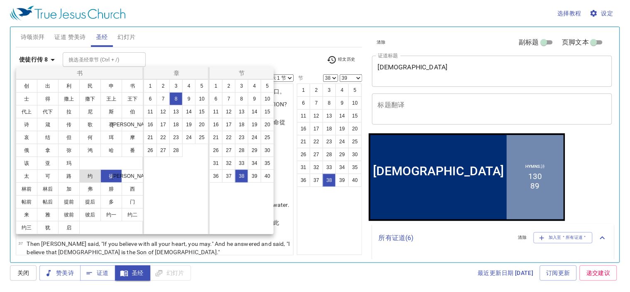
click at [88, 183] on button "约" at bounding box center [90, 176] width 22 height 13
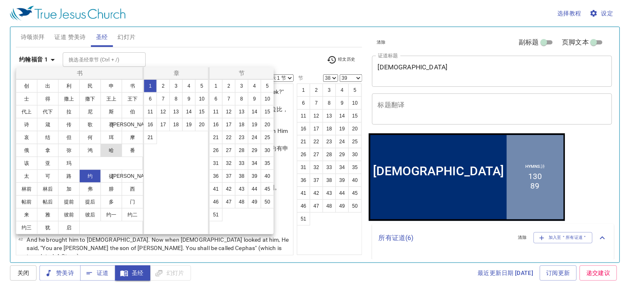
scroll to position [0, 0]
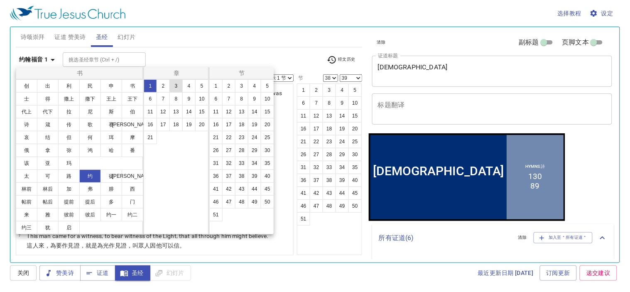
click at [177, 84] on button "3" at bounding box center [176, 85] width 13 height 13
select select "1"
select select
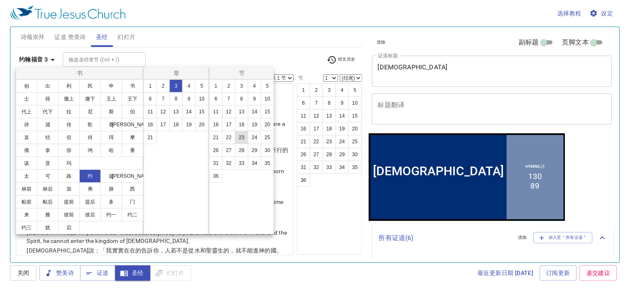
click at [240, 141] on button "23" at bounding box center [241, 137] width 13 height 13
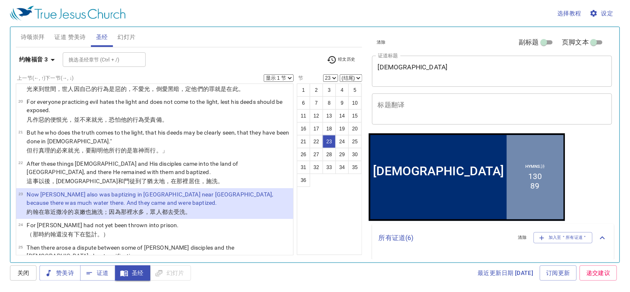
scroll to position [613, 0]
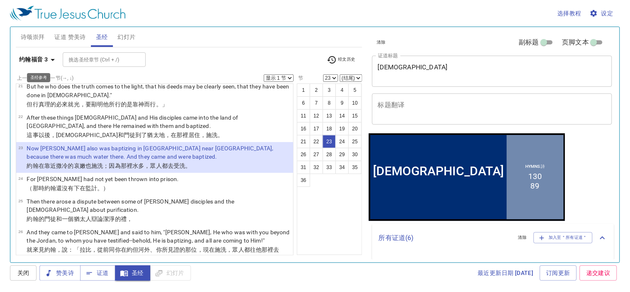
click at [39, 61] on b "约翰福音 3" at bounding box center [33, 59] width 29 height 10
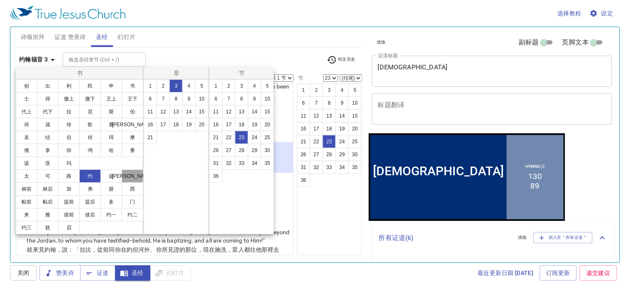
click at [122, 183] on button "[PERSON_NAME]" at bounding box center [133, 176] width 22 height 13
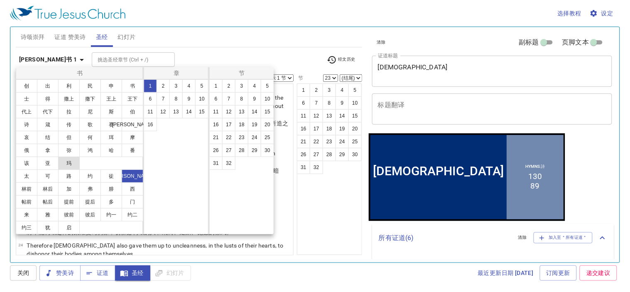
scroll to position [0, 0]
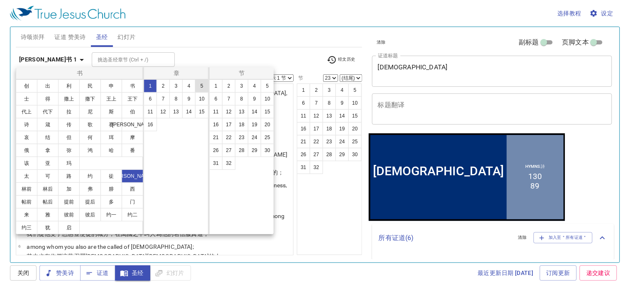
click at [202, 84] on button "5" at bounding box center [201, 85] width 13 height 13
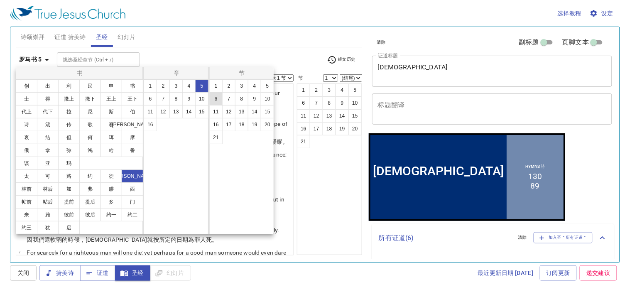
click at [218, 97] on button "6" at bounding box center [215, 98] width 13 height 13
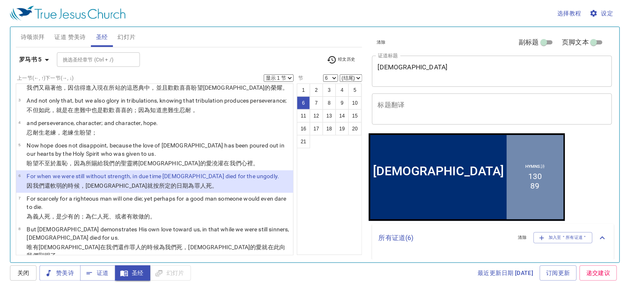
scroll to position [92, 0]
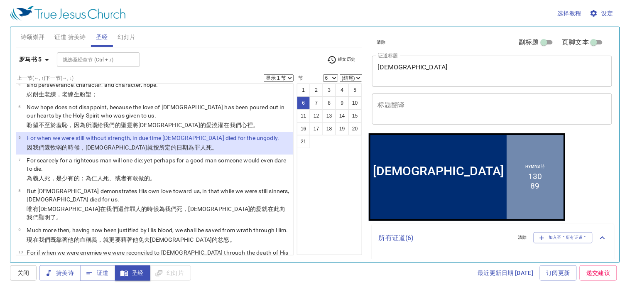
click at [28, 57] on b "罗马书 5" at bounding box center [30, 59] width 23 height 10
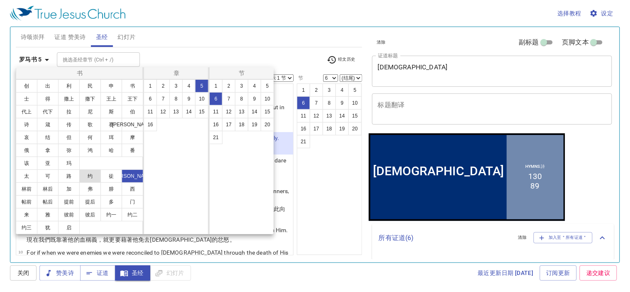
click at [93, 183] on button "约" at bounding box center [90, 176] width 22 height 13
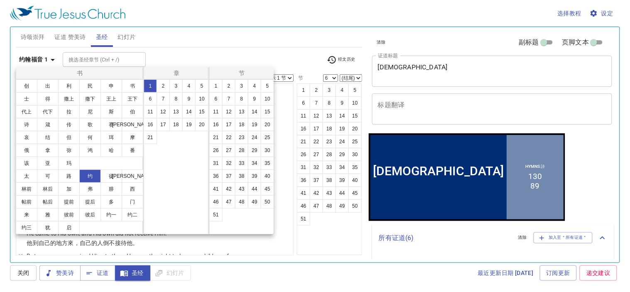
scroll to position [0, 0]
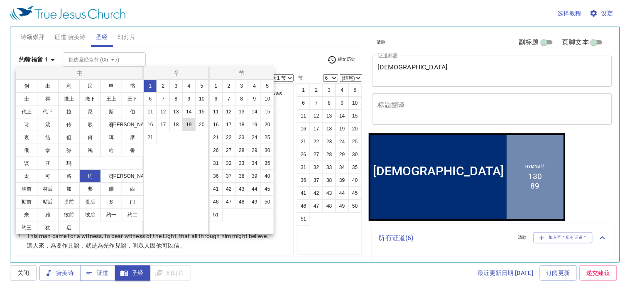
click at [190, 128] on button "19" at bounding box center [188, 124] width 13 height 13
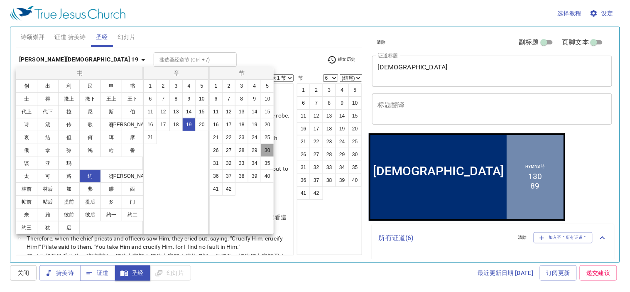
click at [270, 150] on button "30" at bounding box center [267, 150] width 13 height 13
select select "30"
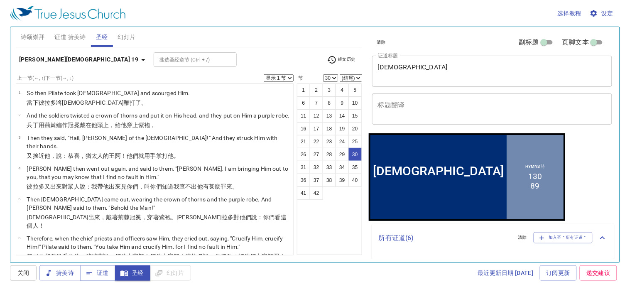
scroll to position [857, 0]
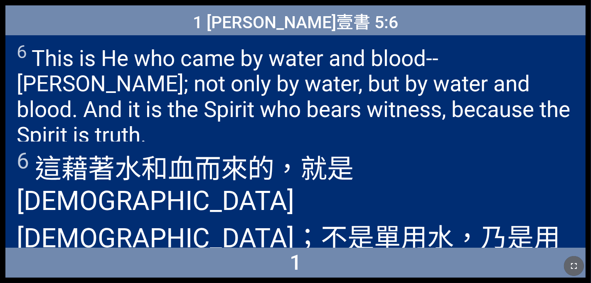
click at [369, 263] on icon "button" at bounding box center [574, 266] width 10 height 10
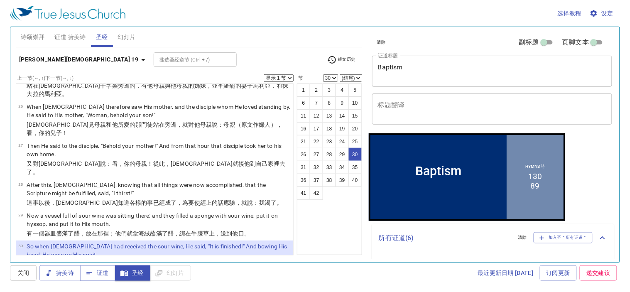
scroll to position [903, 0]
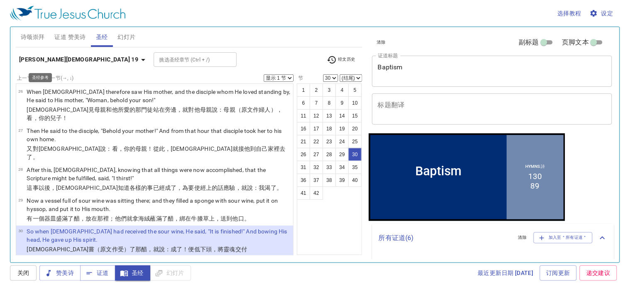
click at [26, 56] on b "约翰福音 19" at bounding box center [79, 59] width 120 height 10
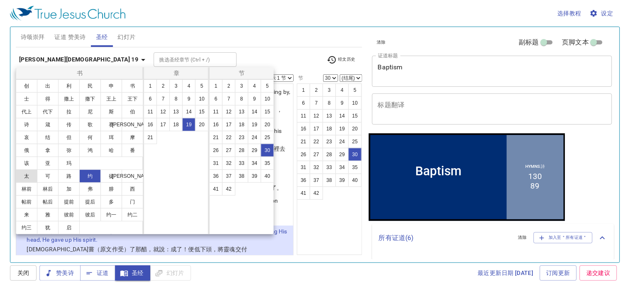
click at [32, 183] on button "太" at bounding box center [27, 176] width 22 height 13
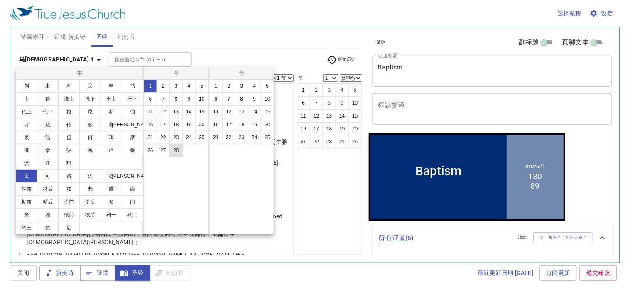
click at [172, 152] on button "28" at bounding box center [176, 150] width 13 height 13
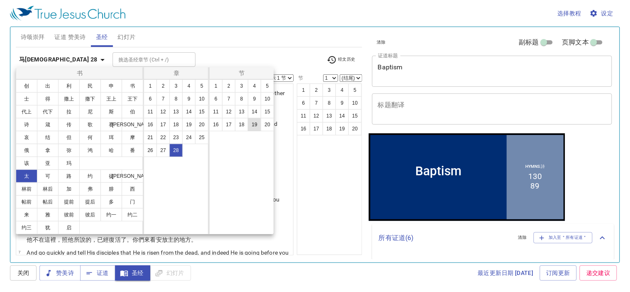
click at [256, 125] on button "19" at bounding box center [254, 124] width 13 height 13
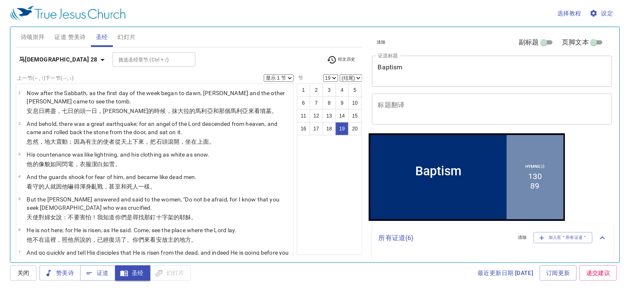
scroll to position [417, 0]
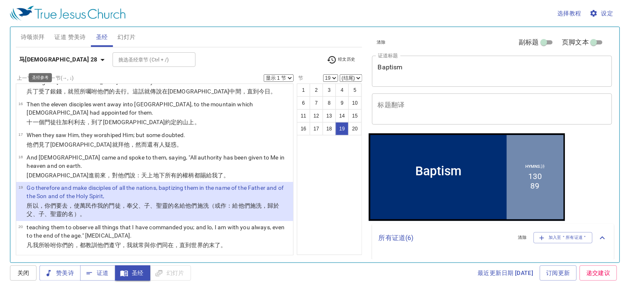
click at [42, 60] on b "马太福音 28" at bounding box center [58, 59] width 79 height 10
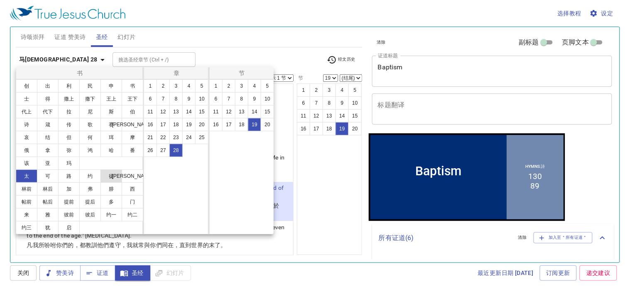
click at [113, 183] on button "徒" at bounding box center [112, 176] width 22 height 13
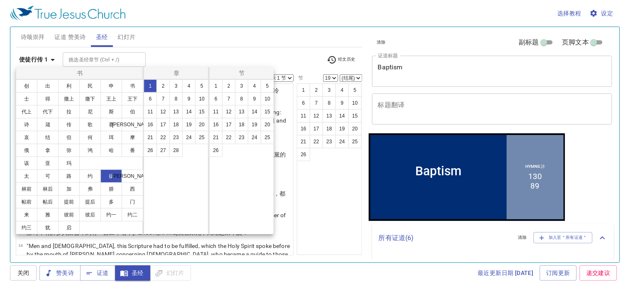
scroll to position [0, 0]
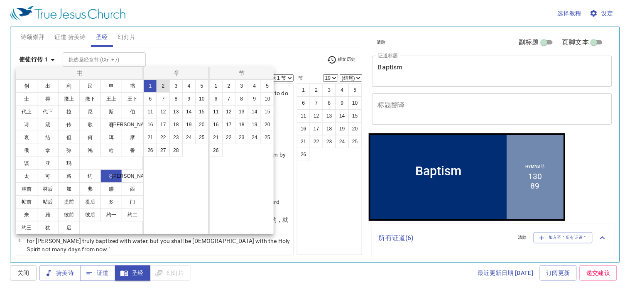
click at [159, 86] on button "2" at bounding box center [163, 85] width 13 height 13
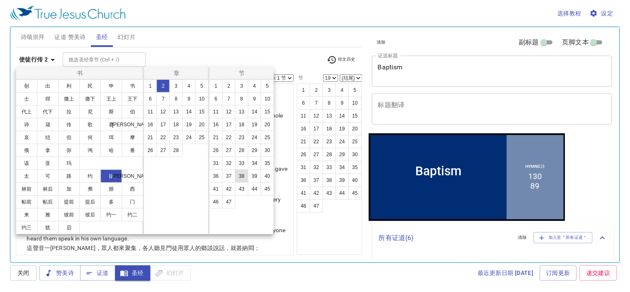
click at [242, 177] on button "38" at bounding box center [241, 176] width 13 height 13
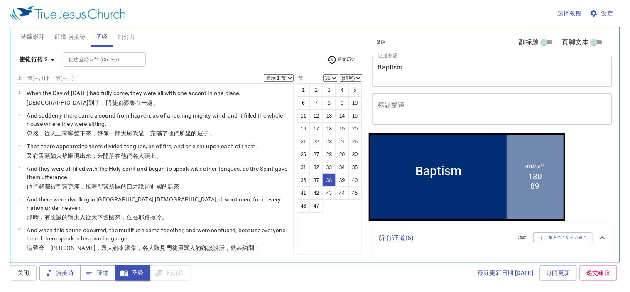
scroll to position [1037, 0]
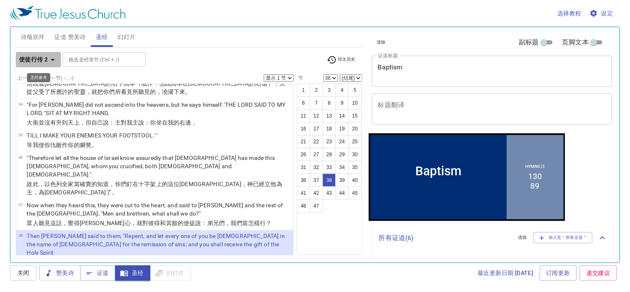
click at [36, 57] on b "使徒行传 2" at bounding box center [33, 59] width 29 height 10
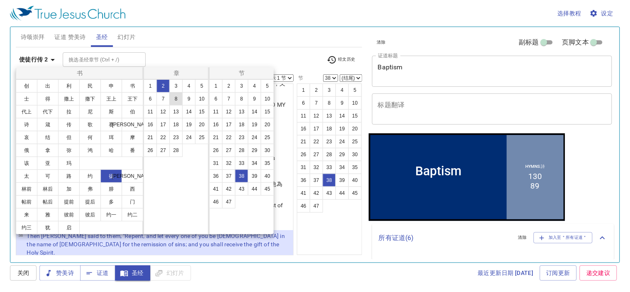
click at [177, 100] on button "8" at bounding box center [176, 98] width 13 height 13
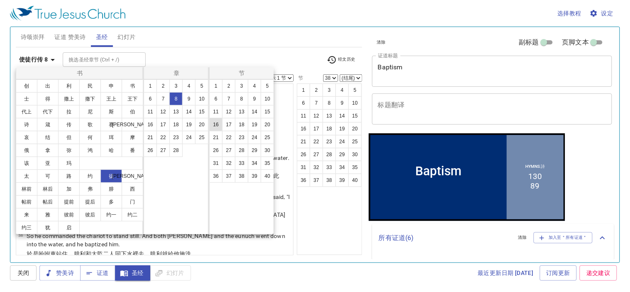
scroll to position [0, 0]
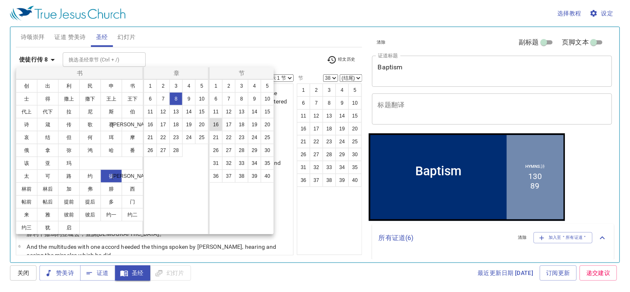
click at [220, 120] on button "16" at bounding box center [215, 124] width 13 height 13
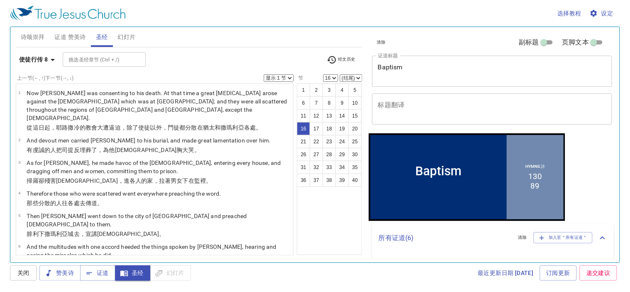
scroll to position [361, 0]
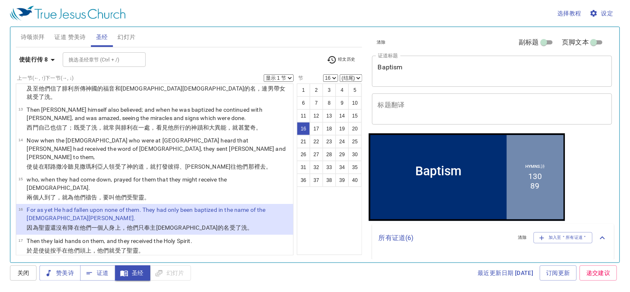
click at [41, 61] on b "使徒行传 8" at bounding box center [33, 59] width 29 height 10
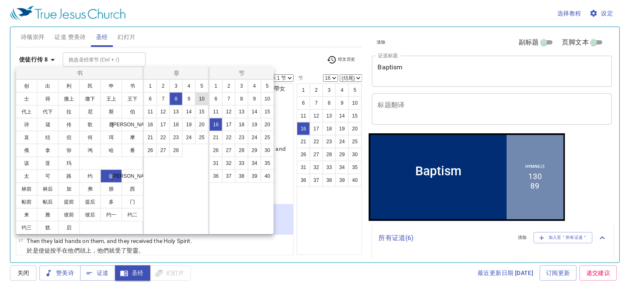
click at [205, 96] on button "10" at bounding box center [201, 98] width 13 height 13
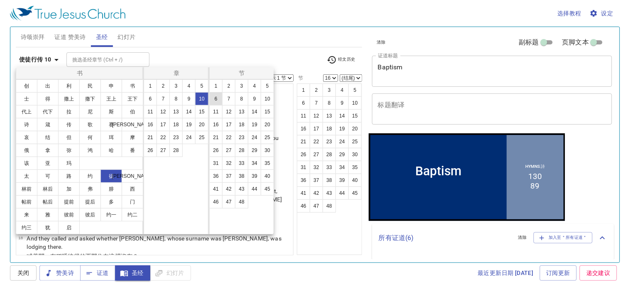
scroll to position [0, 0]
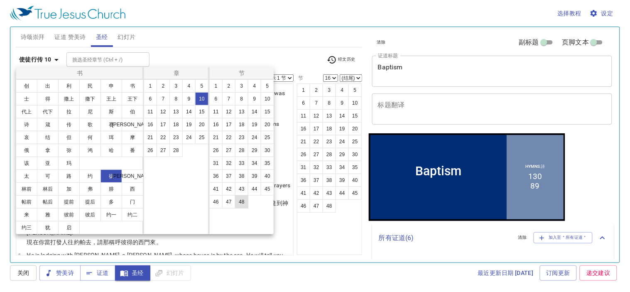
click at [243, 202] on button "48" at bounding box center [241, 201] width 13 height 13
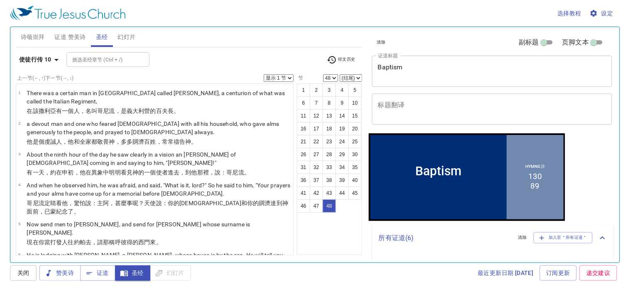
scroll to position [1244, 0]
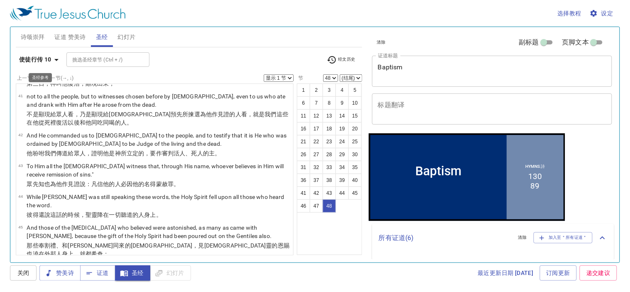
click at [47, 58] on b "使徒行传 10" at bounding box center [35, 59] width 32 height 10
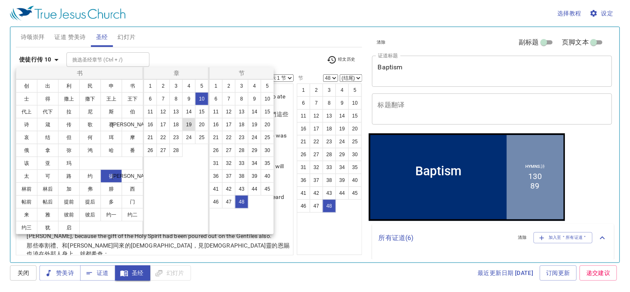
click at [189, 122] on button "19" at bounding box center [188, 124] width 13 height 13
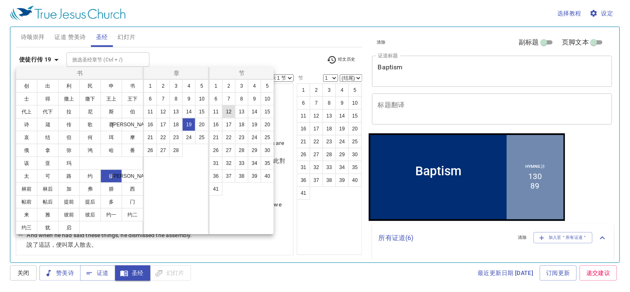
scroll to position [0, 0]
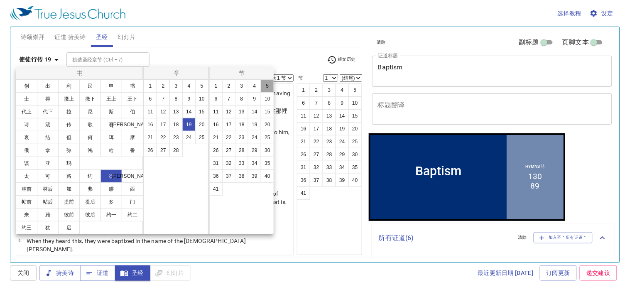
click at [265, 84] on button "5" at bounding box center [267, 85] width 13 height 13
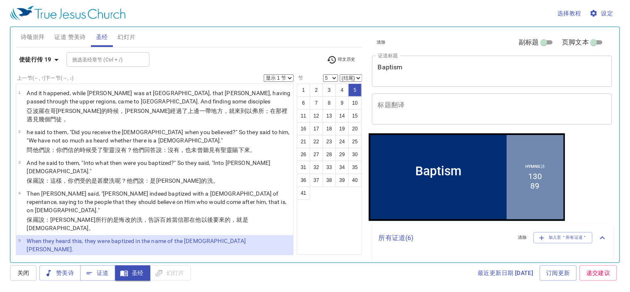
click at [35, 60] on b "使徒行传 19" at bounding box center [35, 59] width 32 height 10
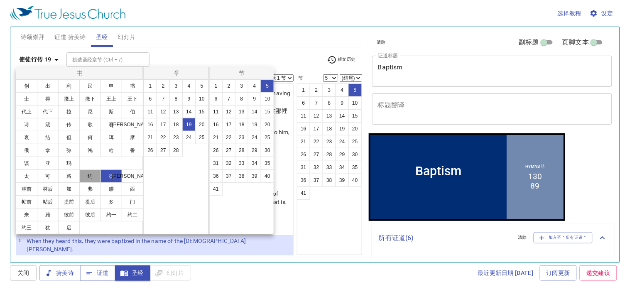
click at [86, 183] on button "约" at bounding box center [90, 176] width 22 height 13
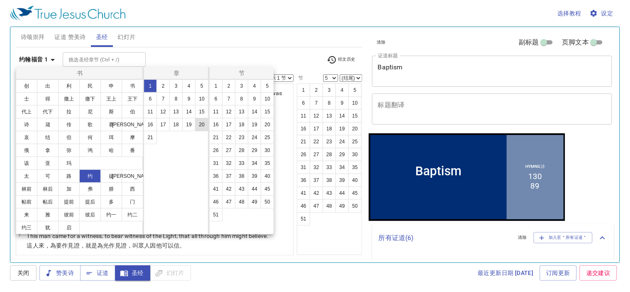
click at [202, 125] on button "20" at bounding box center [201, 124] width 13 height 13
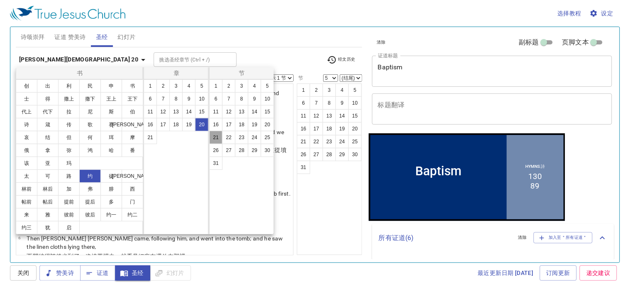
click at [213, 135] on button "21" at bounding box center [215, 137] width 13 height 13
select select "21"
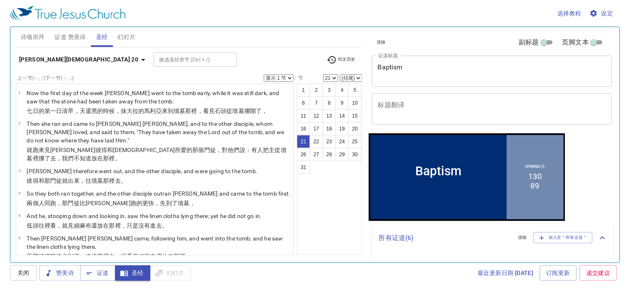
scroll to position [551, 0]
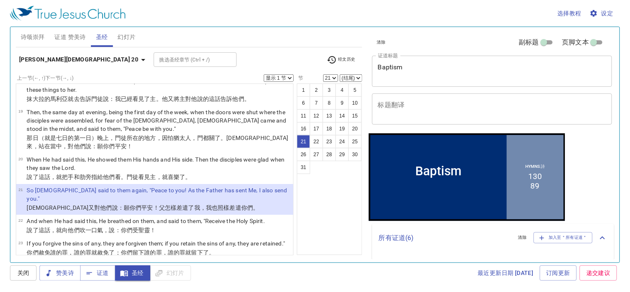
click at [344, 75] on select "(结尾) 22 23 24 25 26 27 28 29 30 31" at bounding box center [351, 77] width 22 height 7
select select "22"
click at [340, 74] on select "(结尾) 22 23 24 25 26 27 28 29 30 31" at bounding box center [351, 77] width 22 height 7
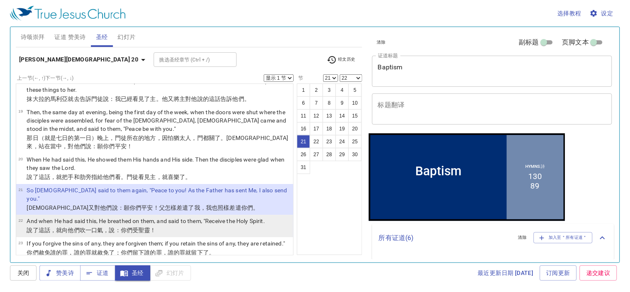
click at [179, 217] on td "And when He had said this, He breathed on them, and said to them, "Receive the …" at bounding box center [146, 222] width 238 height 10
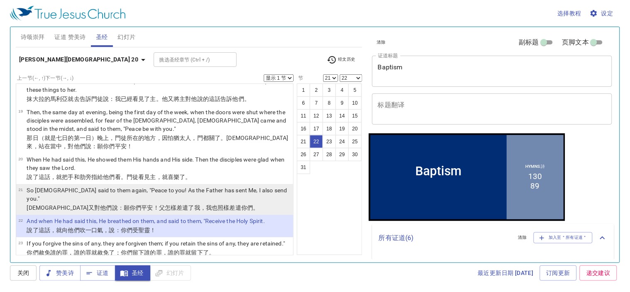
click at [212, 204] on wg2504 "也照樣差遣 你們 。" at bounding box center [235, 207] width 47 height 7
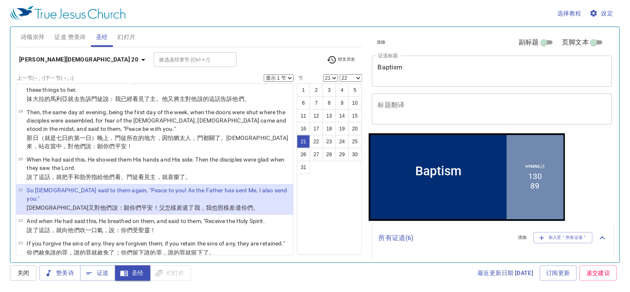
click at [288, 75] on select "显示 1 节 显示 2 节 显示 3 节 显示 4 节 显示 5 节" at bounding box center [279, 77] width 30 height 7
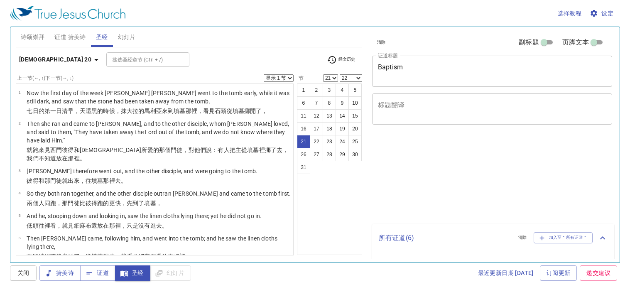
select select "21"
select select "22"
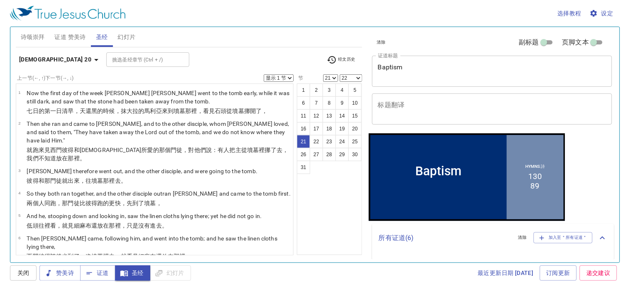
click at [264, 75] on select "显示 1 节 显示 2 节 显示 3 节 显示 4 节 显示 5 节" at bounding box center [279, 77] width 30 height 7
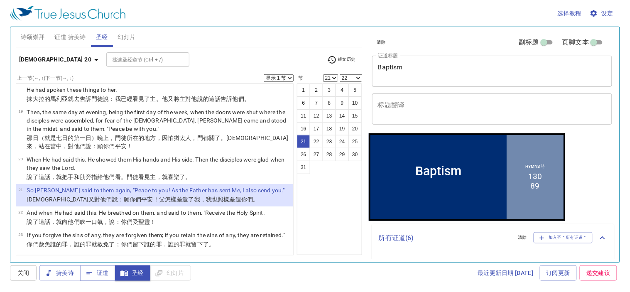
click at [283, 77] on select "显示 1 节 显示 2 节 显示 3 节 显示 4 节 显示 5 节" at bounding box center [279, 77] width 30 height 7
click at [264, 75] on select "显示 1 节 显示 2 节 显示 3 节 显示 4 节 显示 5 节" at bounding box center [279, 77] width 30 height 7
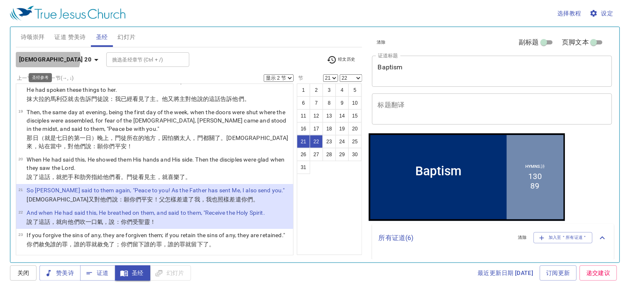
click at [47, 57] on b "[DEMOGRAPHIC_DATA] 20" at bounding box center [55, 59] width 72 height 10
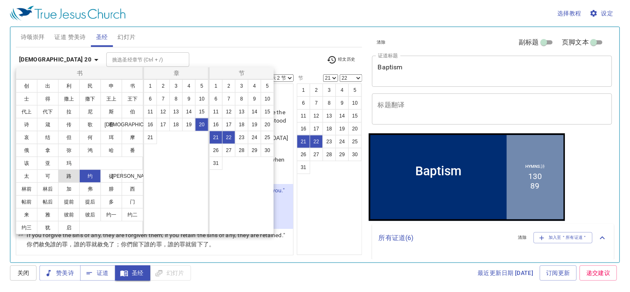
click at [62, 183] on button "路" at bounding box center [69, 176] width 22 height 13
select select "1"
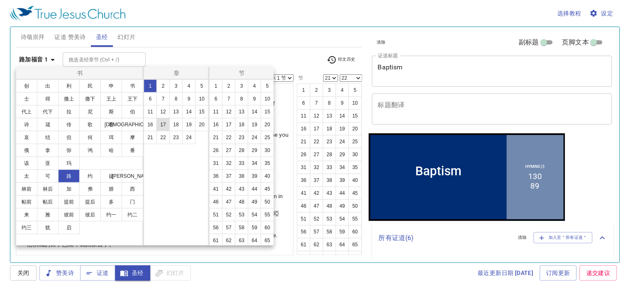
scroll to position [0, 0]
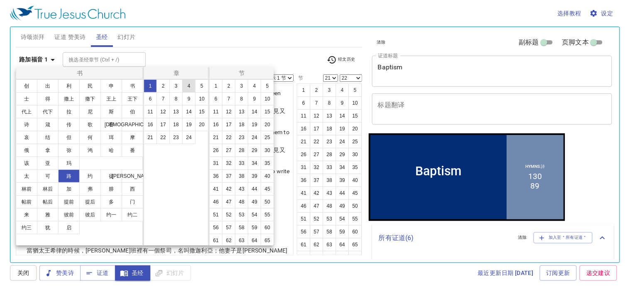
click at [186, 86] on button "4" at bounding box center [188, 85] width 13 height 13
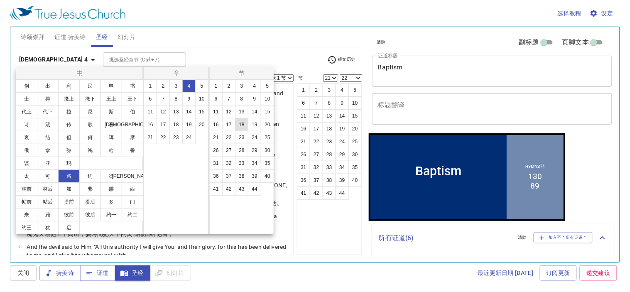
click at [237, 121] on button "18" at bounding box center [241, 124] width 13 height 13
select select "18"
select select
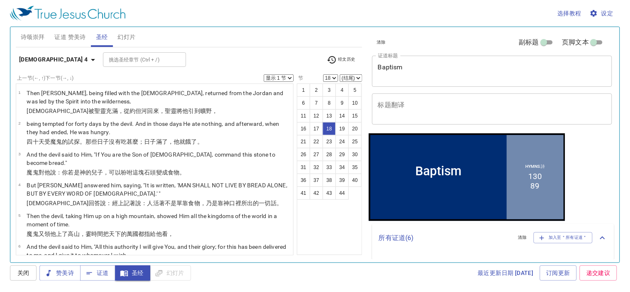
scroll to position [435, 0]
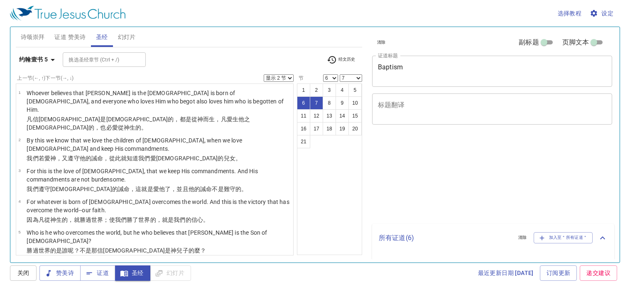
select select "2"
select select "6"
select select "7"
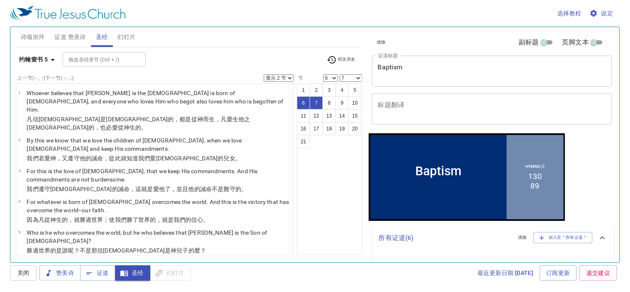
scroll to position [78, 0]
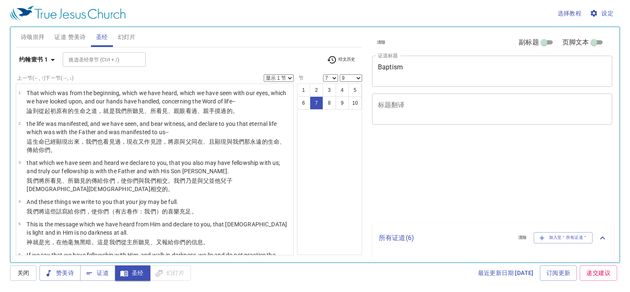
select select "7"
select select "9"
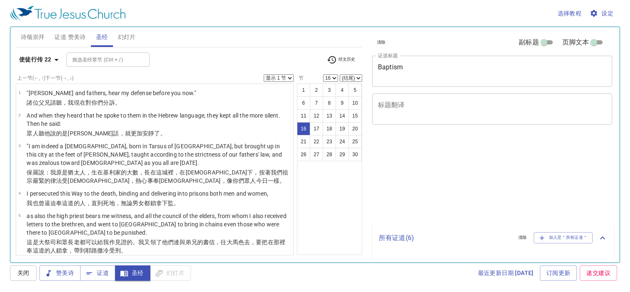
select select "16"
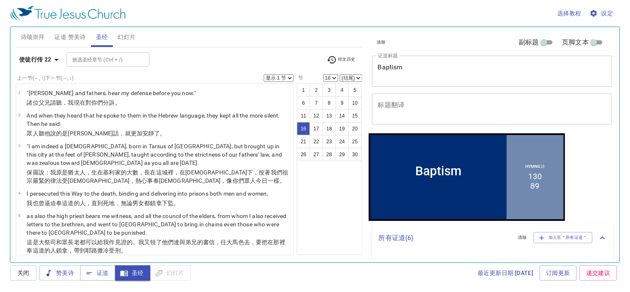
scroll to position [394, 0]
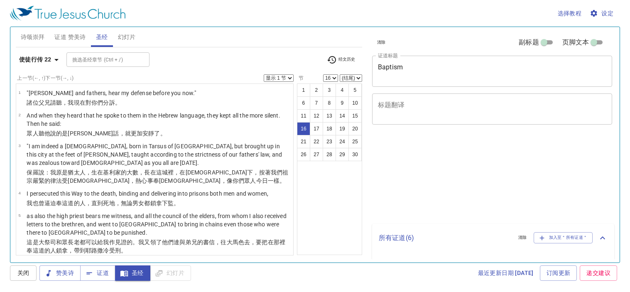
select select "16"
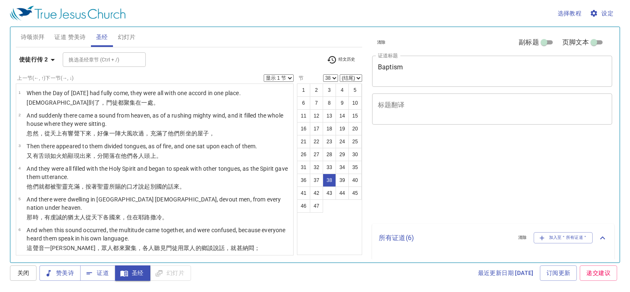
select select "38"
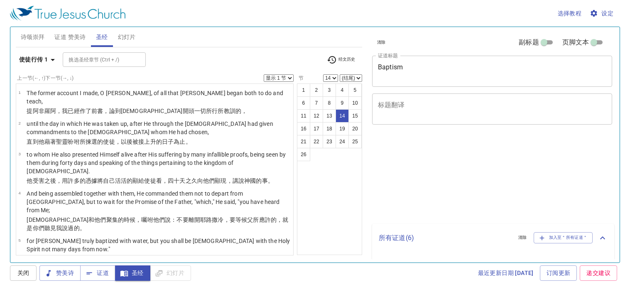
select select "14"
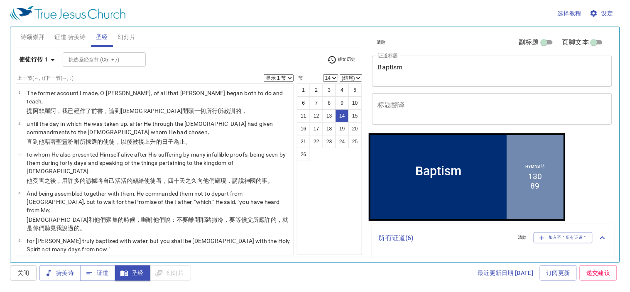
scroll to position [369, 0]
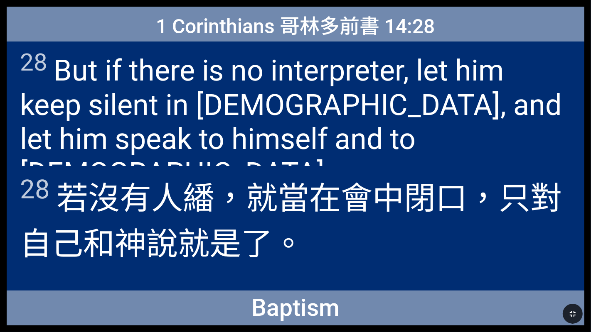
click at [570, 313] on icon "button" at bounding box center [573, 314] width 10 height 10
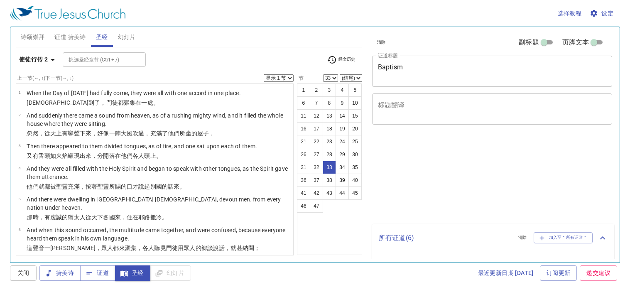
select select "33"
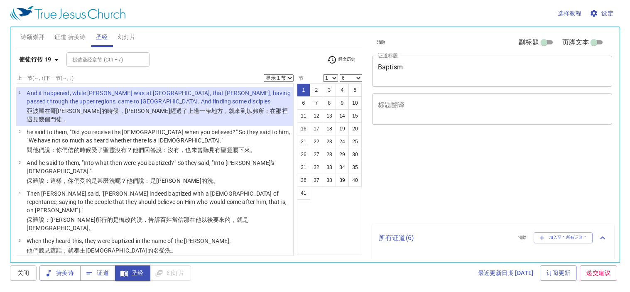
select select "6"
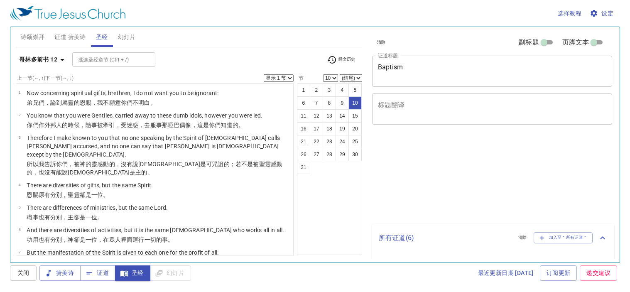
select select "10"
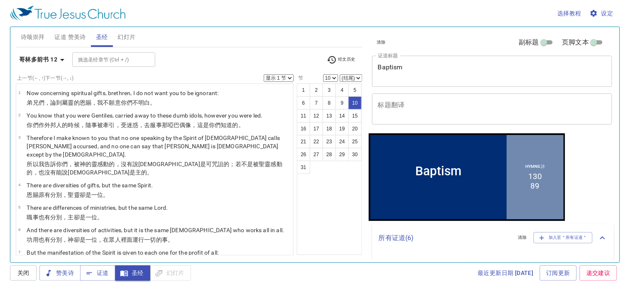
scroll to position [138, 0]
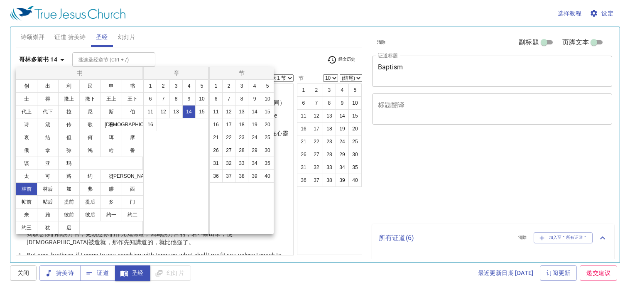
select select "10"
